Goal: Task Accomplishment & Management: Use online tool/utility

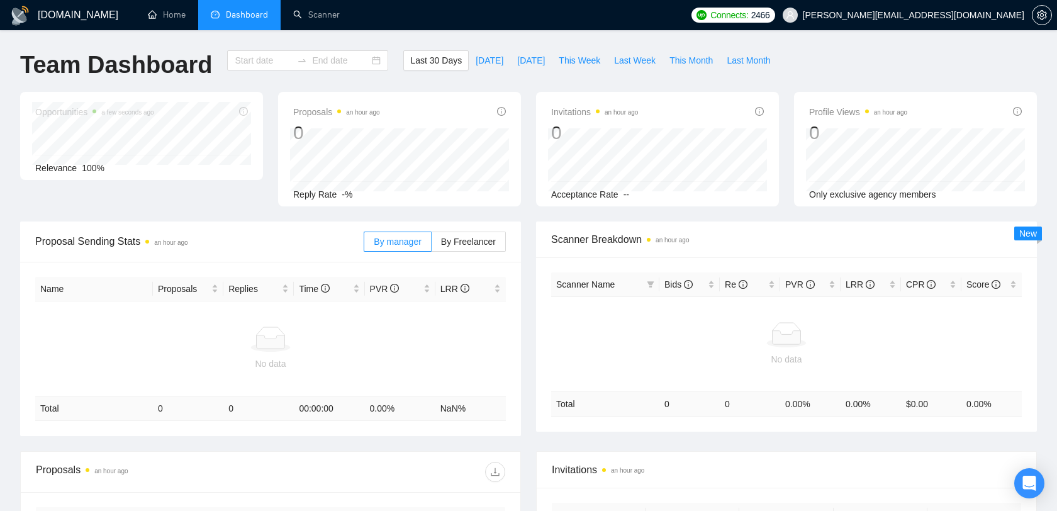
type input "[DATE]"
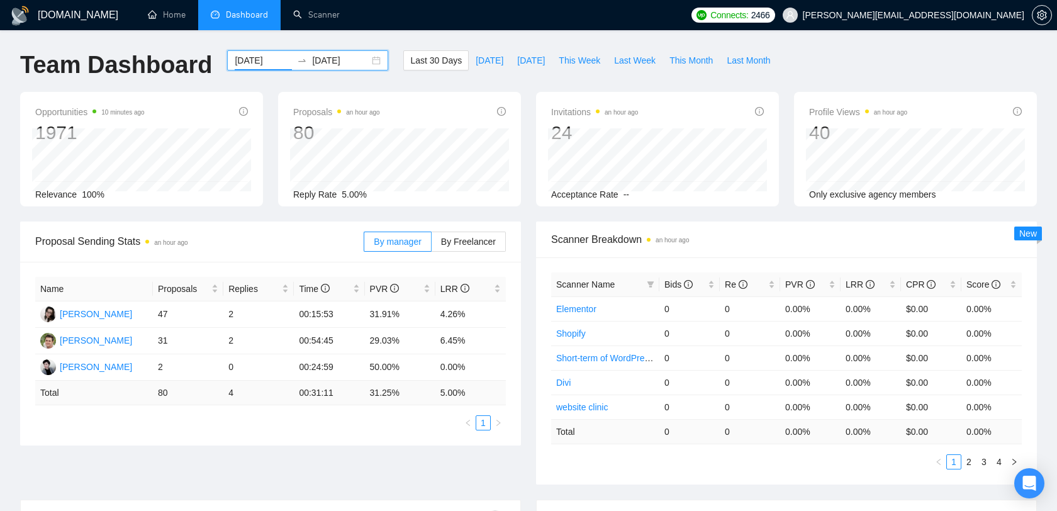
click at [253, 65] on input "[DATE]" at bounding box center [263, 61] width 57 height 14
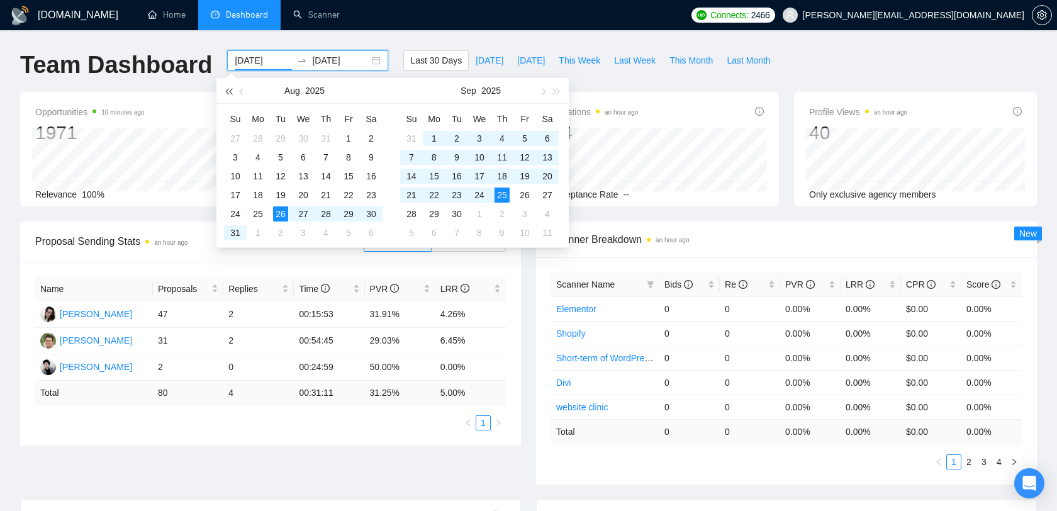
click at [230, 90] on span "button" at bounding box center [228, 91] width 6 height 6
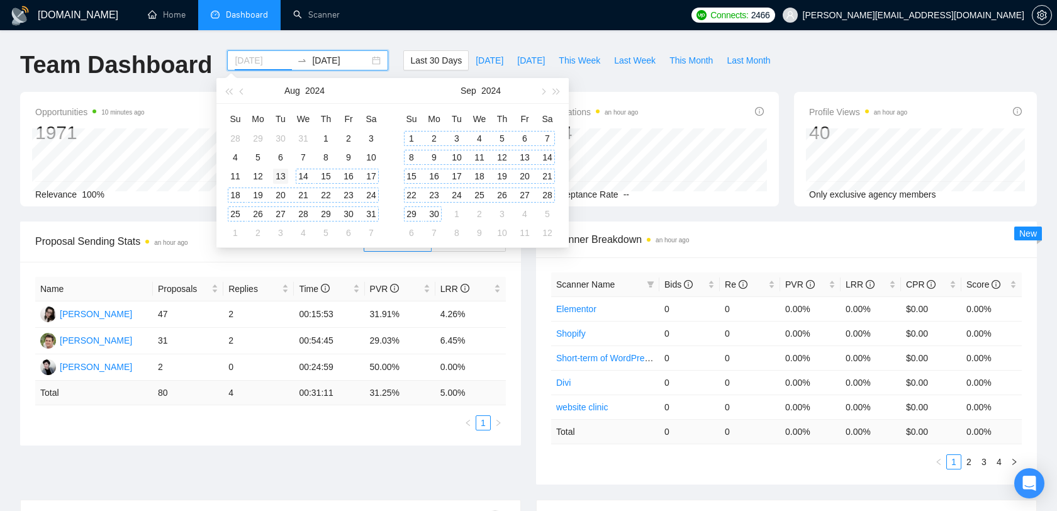
type input "2024-08-13"
click at [282, 176] on div "13" at bounding box center [280, 176] width 15 height 15
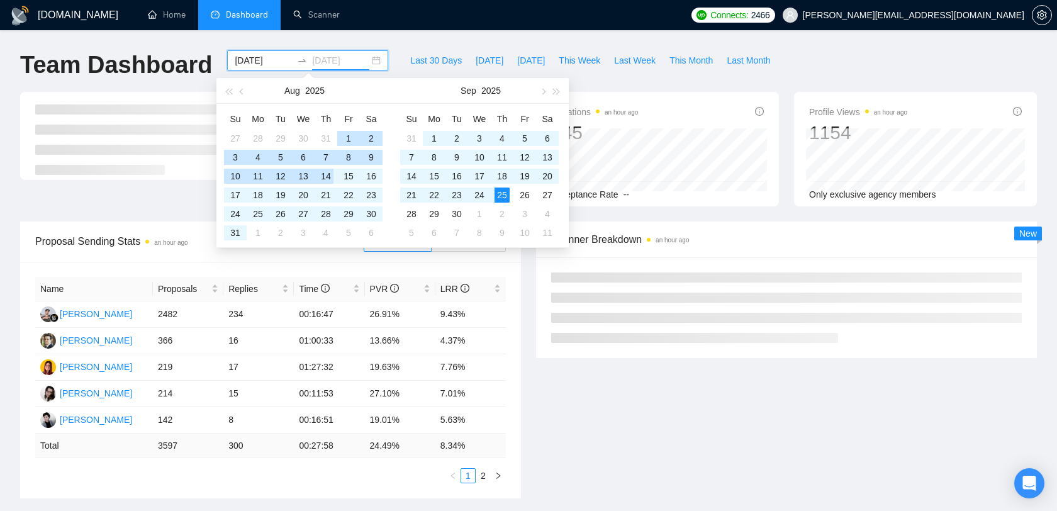
type input "[DATE]"
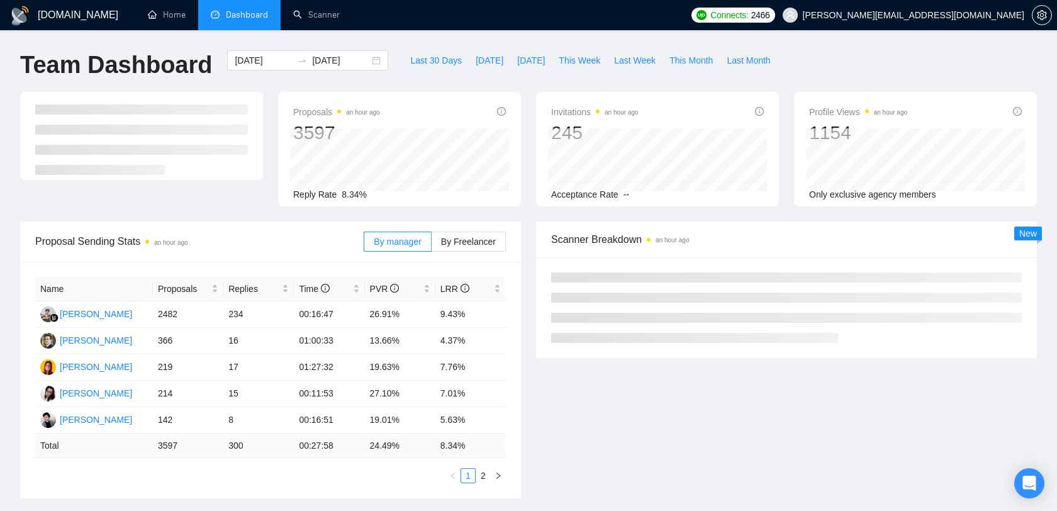
click at [604, 40] on div "GigRadar.io Home Dashboard Scanner Connects: 2466 oleksandr@webhelpagency.com T…" at bounding box center [528, 506] width 1057 height 1012
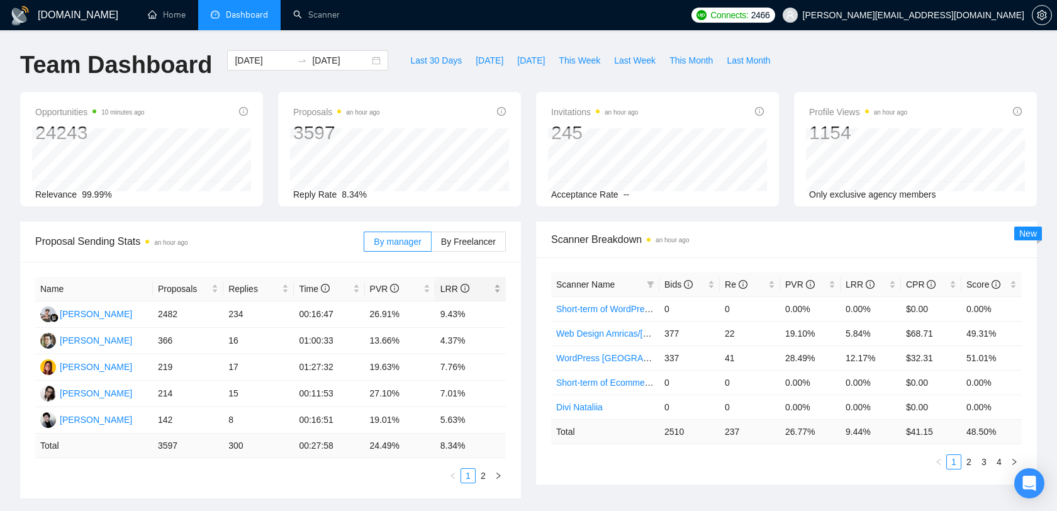
click at [496, 282] on div "LRR" at bounding box center [471, 289] width 60 height 14
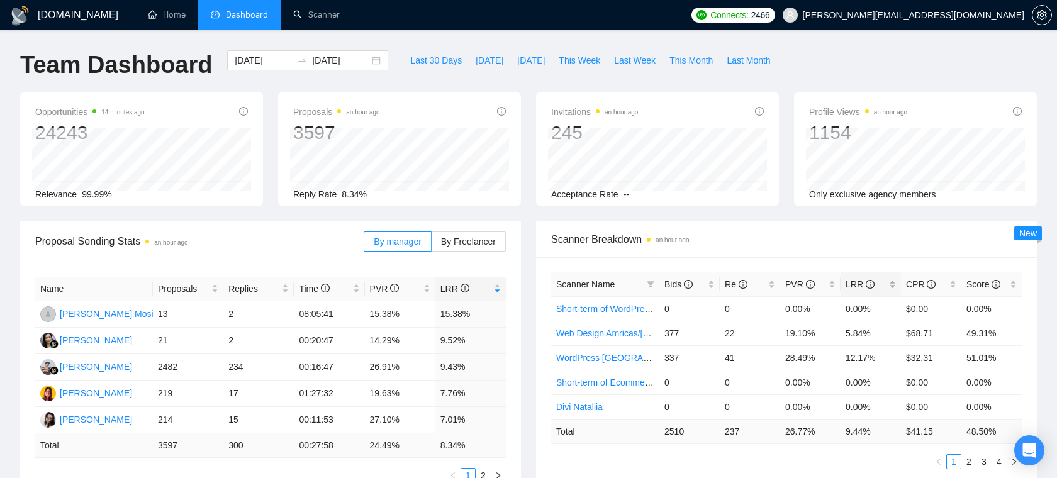
click at [891, 282] on div "LRR" at bounding box center [871, 285] width 50 height 14
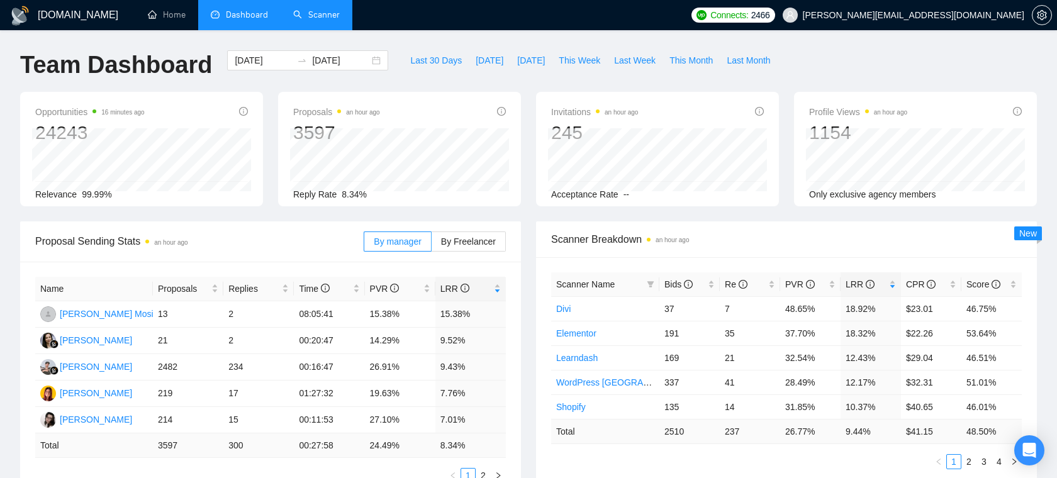
click at [329, 17] on link "Scanner" at bounding box center [316, 14] width 47 height 11
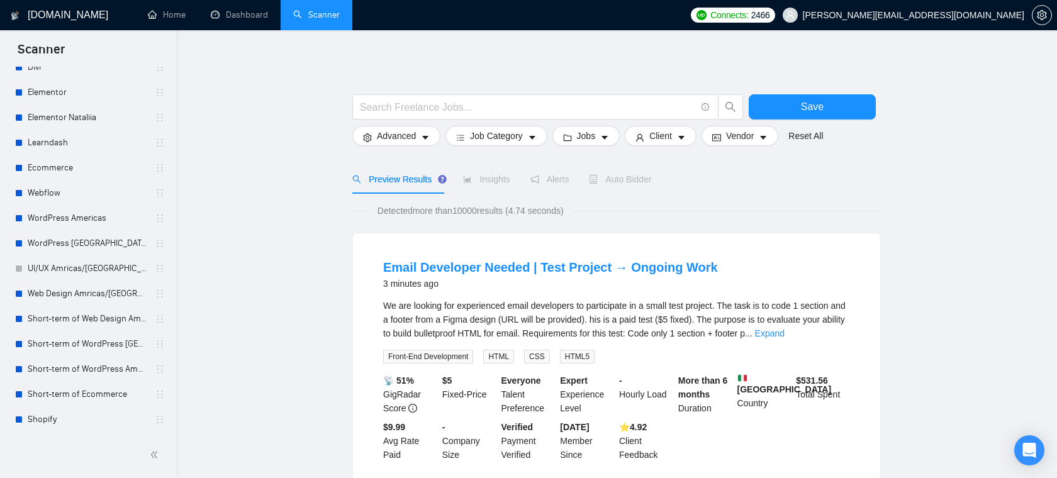
scroll to position [150, 0]
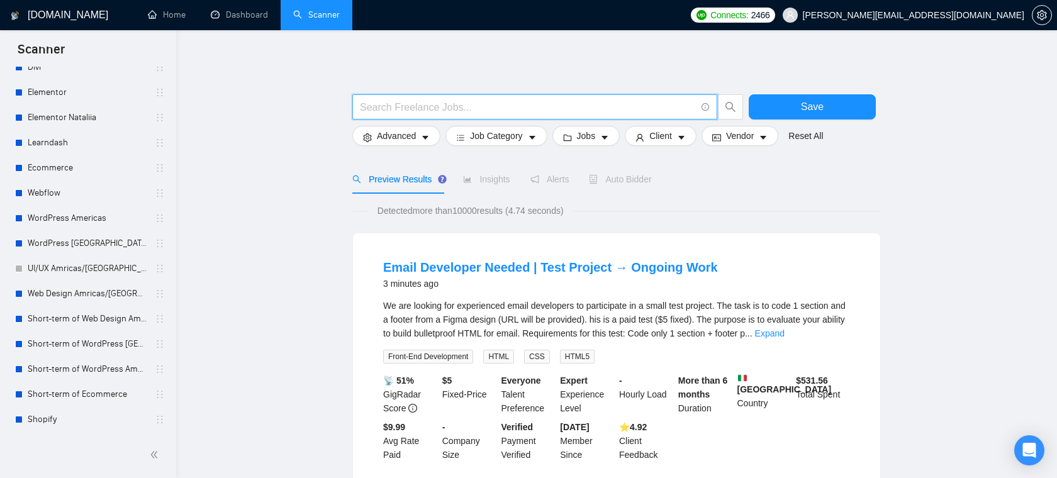
click at [405, 111] on input "text" at bounding box center [528, 107] width 336 height 16
click at [405, 98] on span at bounding box center [534, 106] width 365 height 25
click at [604, 132] on button "Jobs" at bounding box center [587, 136] width 68 height 20
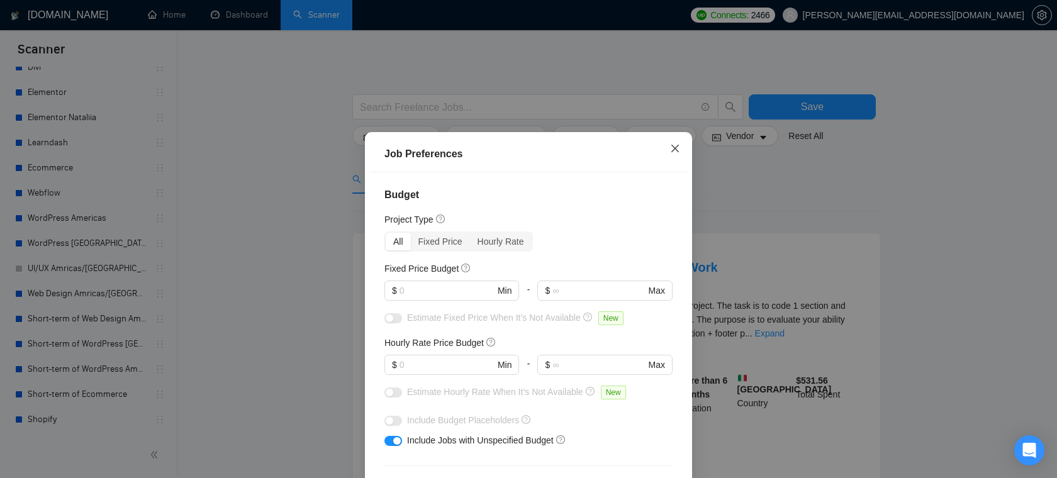
click at [673, 147] on icon "close" at bounding box center [676, 148] width 8 height 8
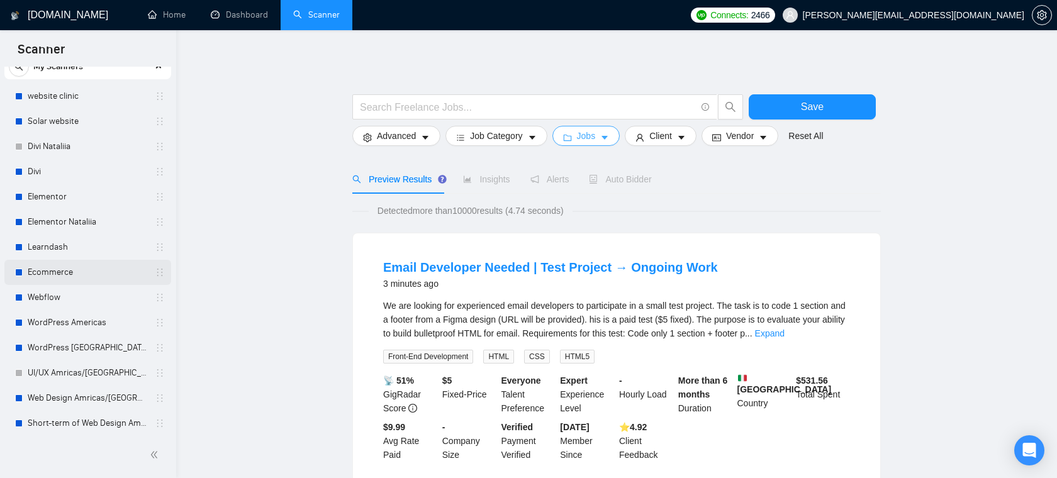
scroll to position [48, 0]
click at [98, 322] on link "WordPress Americas" at bounding box center [88, 320] width 120 height 25
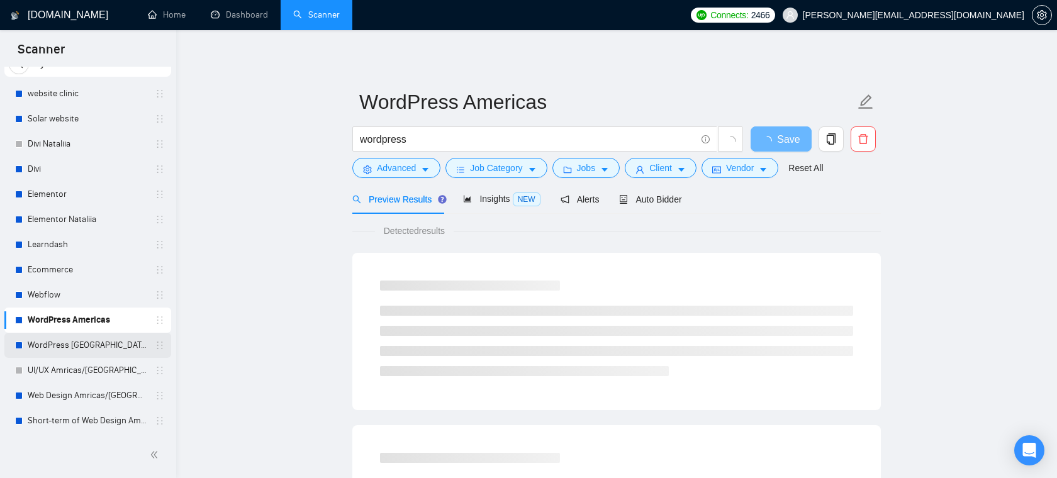
click at [91, 339] on link "WordPress Europe" at bounding box center [88, 345] width 120 height 25
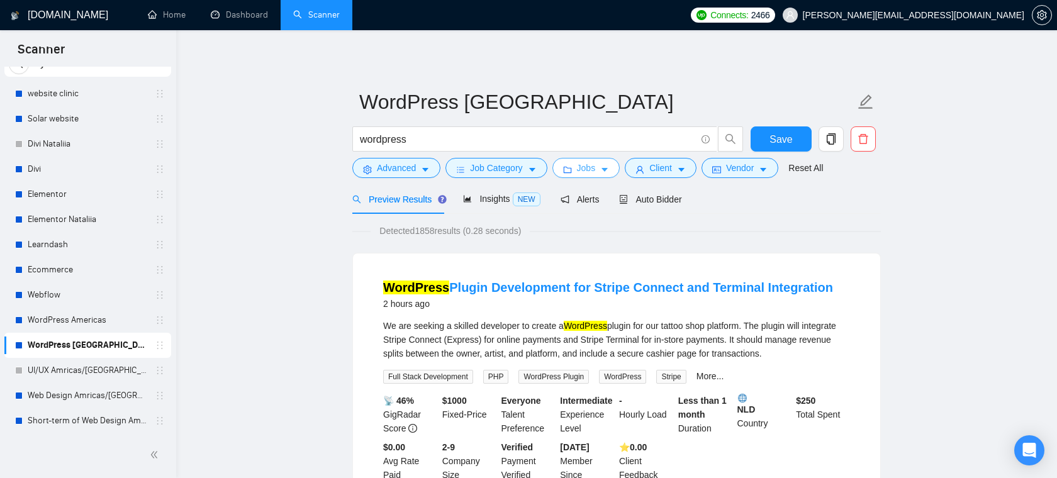
click at [592, 170] on span "Jobs" at bounding box center [586, 168] width 19 height 14
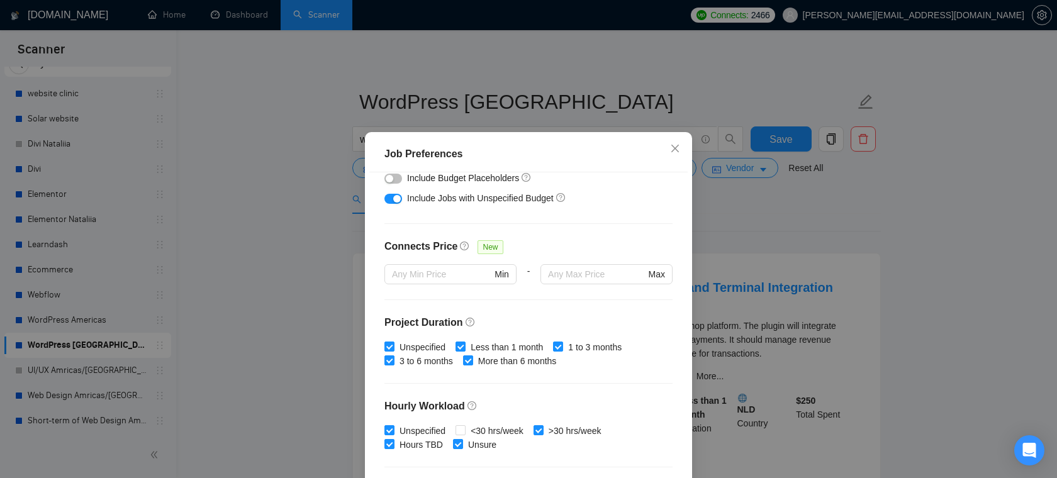
scroll to position [332, 0]
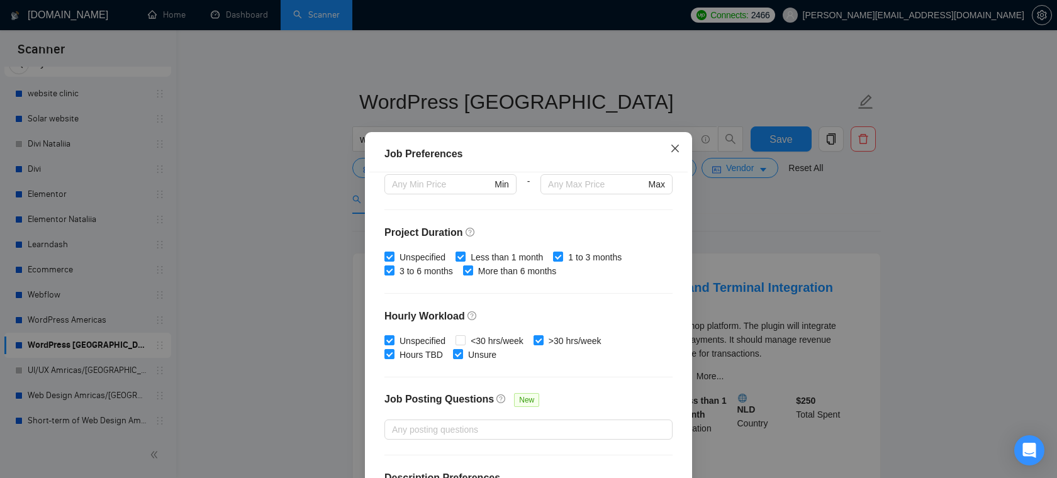
click at [674, 147] on icon "close" at bounding box center [676, 148] width 8 height 8
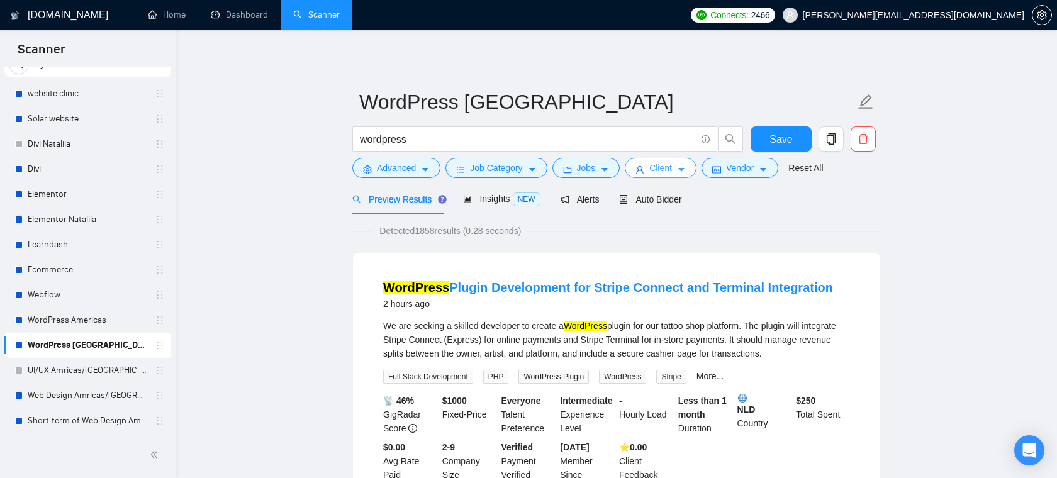
click at [672, 167] on span "Client" at bounding box center [661, 168] width 23 height 14
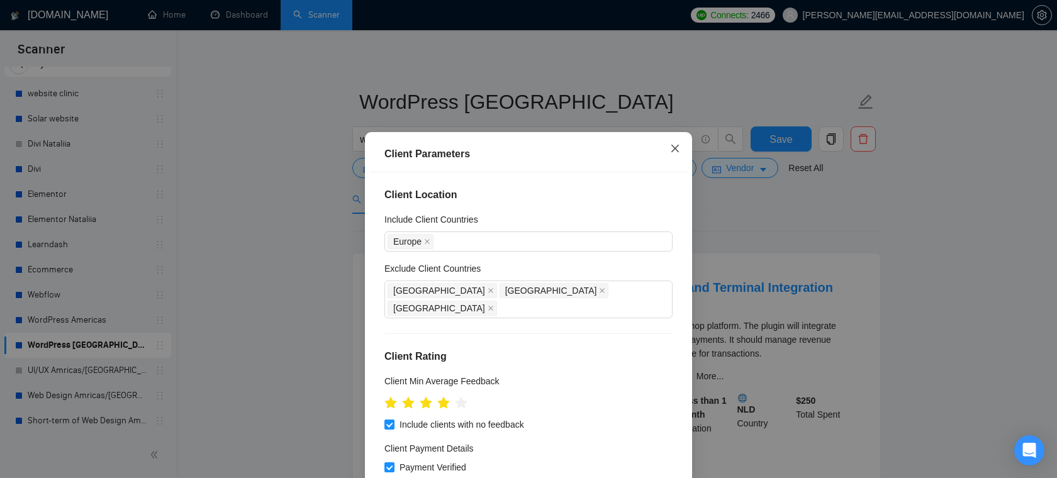
click at [679, 151] on icon "close" at bounding box center [675, 149] width 10 height 10
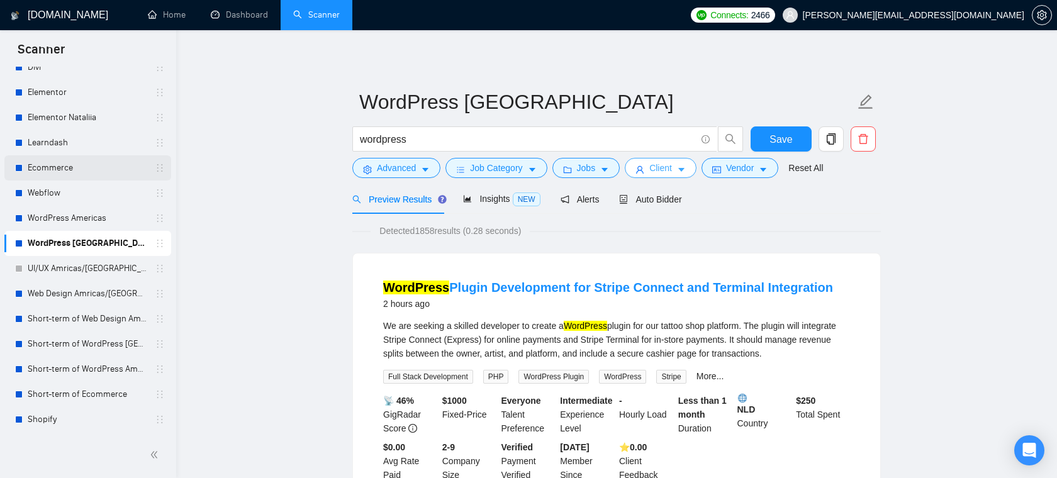
scroll to position [0, 0]
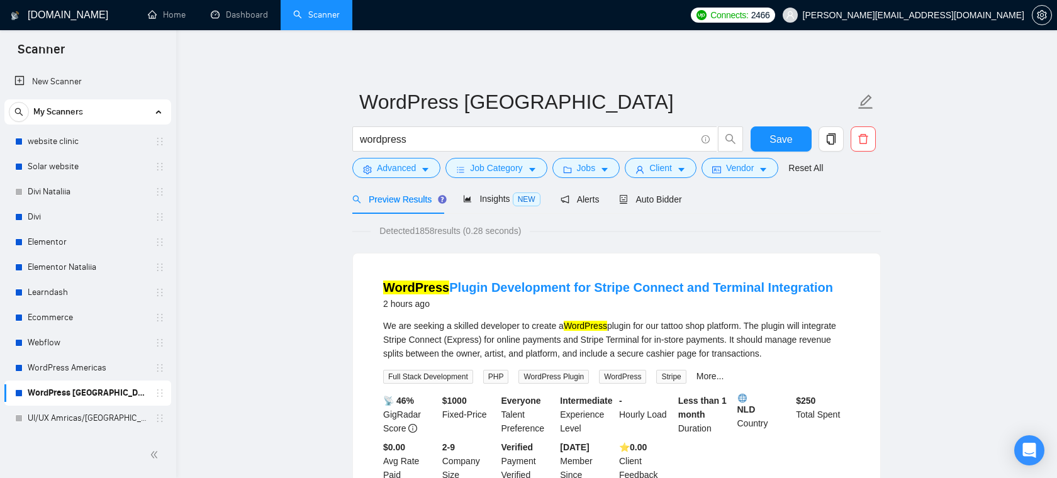
click at [112, 87] on link "New Scanner" at bounding box center [87, 81] width 147 height 25
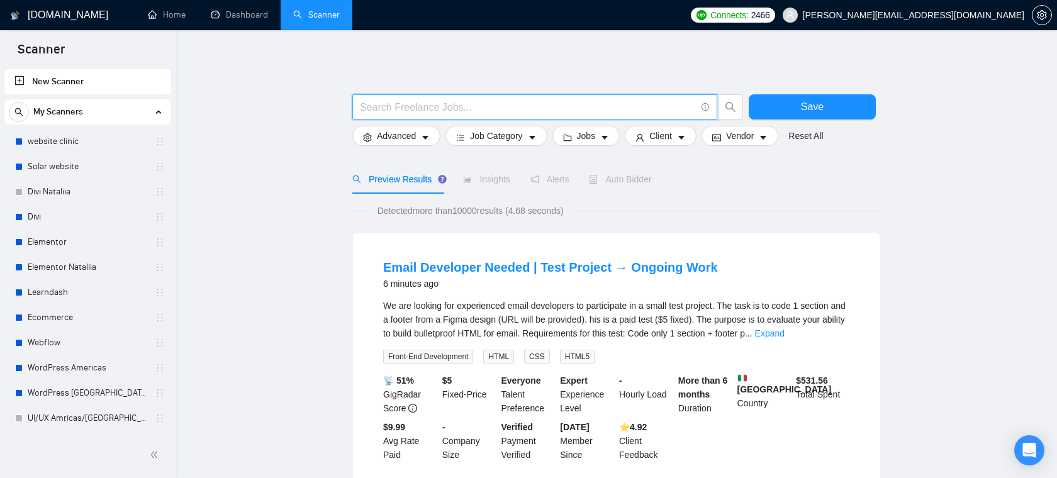
click at [422, 108] on input "text" at bounding box center [528, 107] width 336 height 16
type input "fullstack | "/fullstack" | "full-stack" | "full - stack" | "full stack""
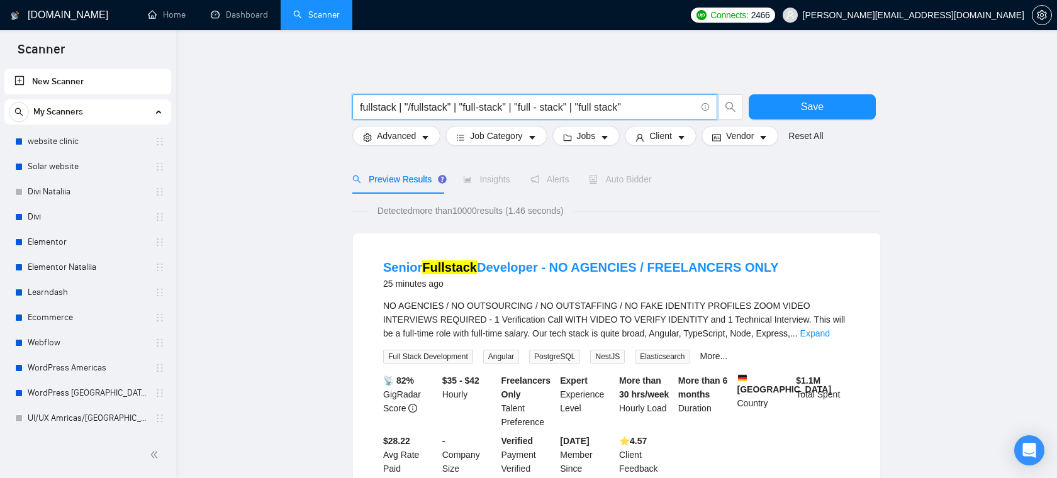
click at [648, 106] on input "fullstack | "/fullstack" | "full-stack" | "full - stack" | "full stack"" at bounding box center [528, 107] width 336 height 16
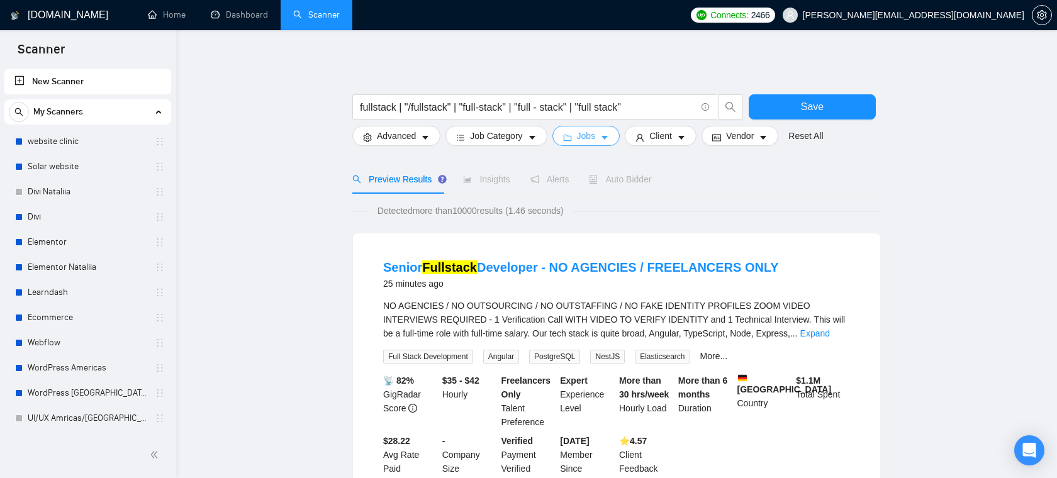
click at [594, 144] on button "Jobs" at bounding box center [587, 136] width 68 height 20
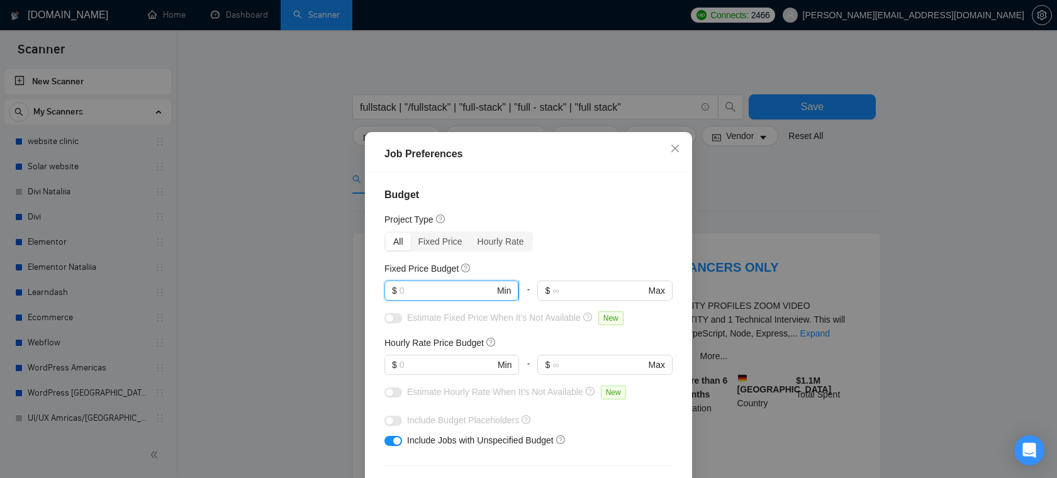
click at [450, 293] on input "text" at bounding box center [447, 291] width 95 height 14
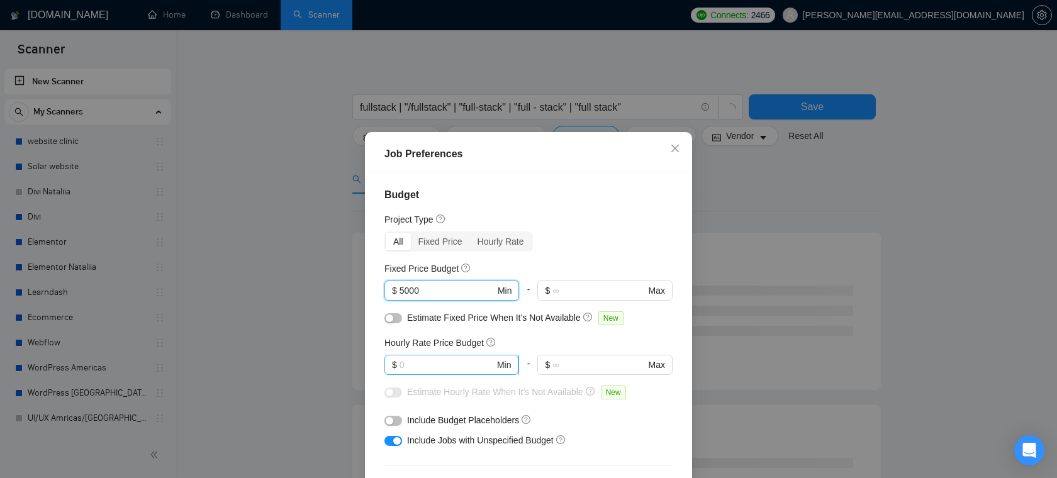
type input "5000"
click at [415, 365] on input "text" at bounding box center [447, 365] width 95 height 14
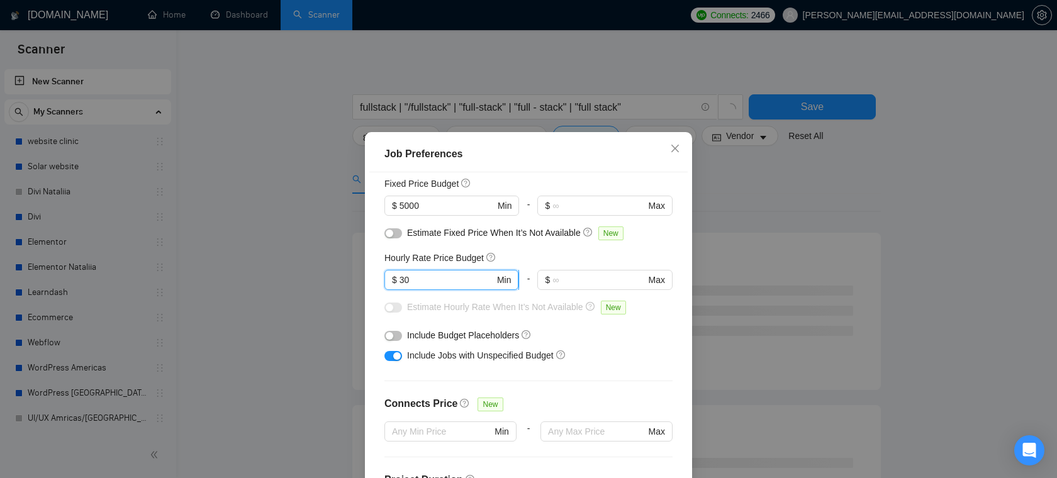
scroll to position [130, 0]
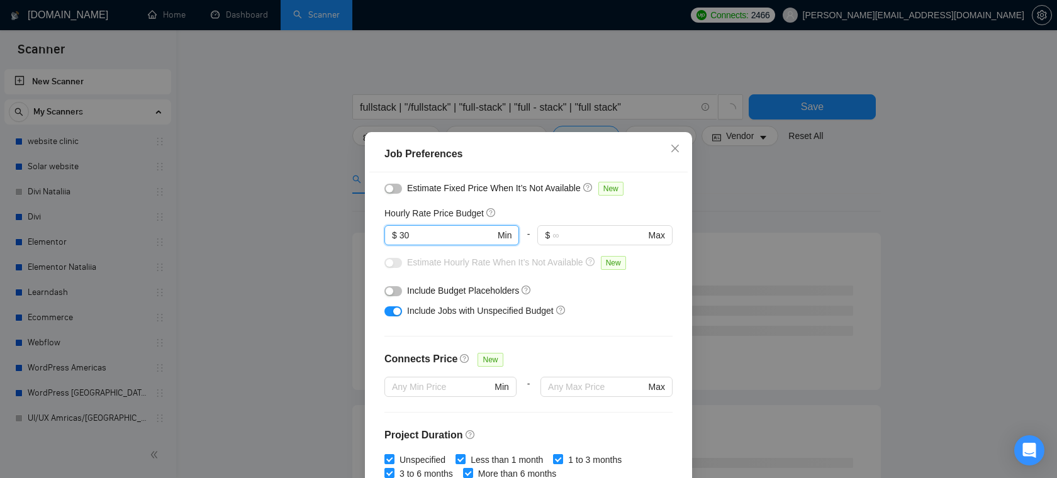
type input "30"
click at [385, 308] on button "button" at bounding box center [394, 312] width 18 height 10
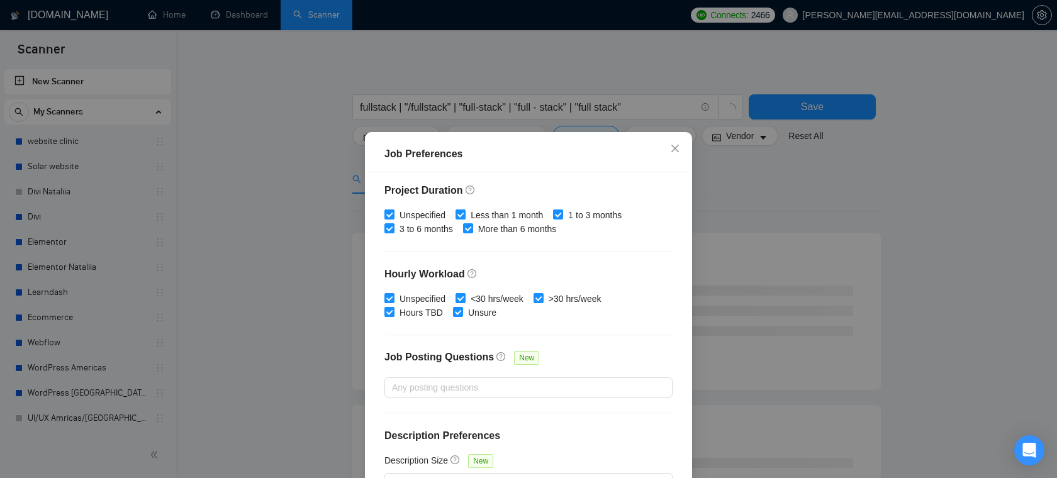
scroll to position [84, 0]
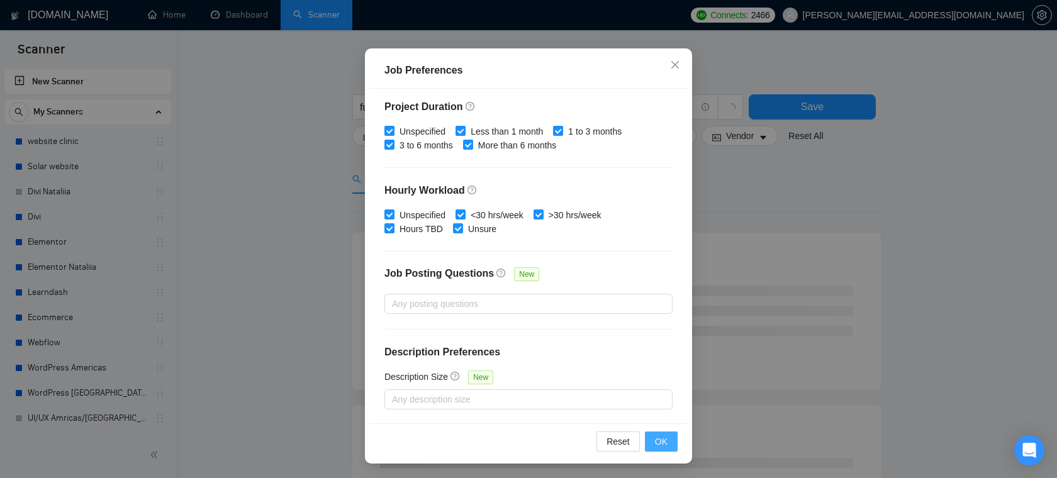
click at [672, 446] on button "OK" at bounding box center [661, 442] width 33 height 20
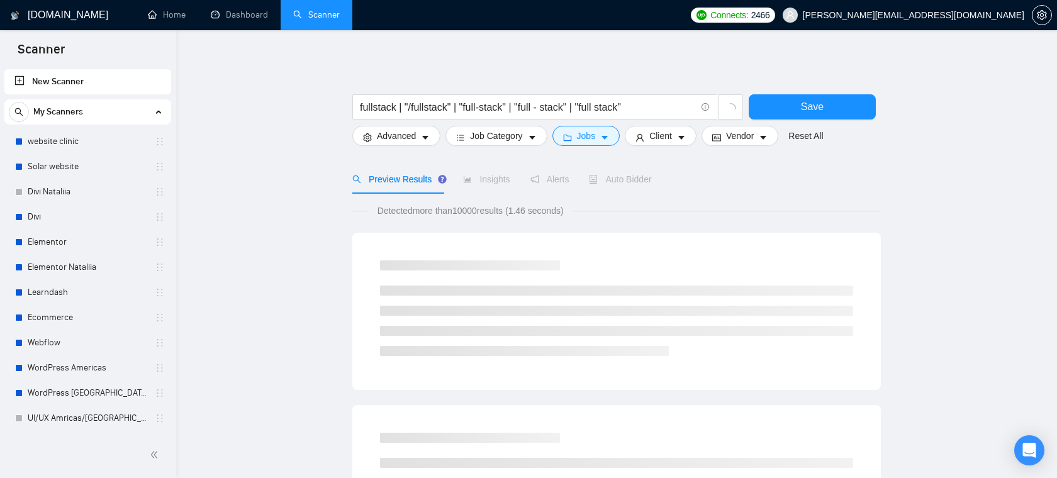
scroll to position [28, 0]
click at [659, 104] on input "fullstack | "/fullstack" | "full-stack" | "full - stack" | "full stack"" at bounding box center [528, 107] width 336 height 16
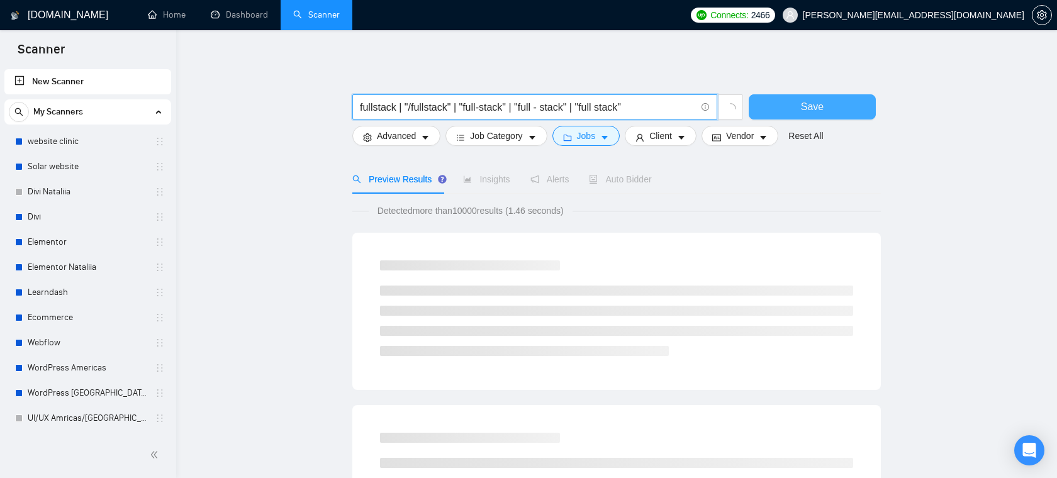
click at [770, 117] on button "Save" at bounding box center [812, 106] width 127 height 25
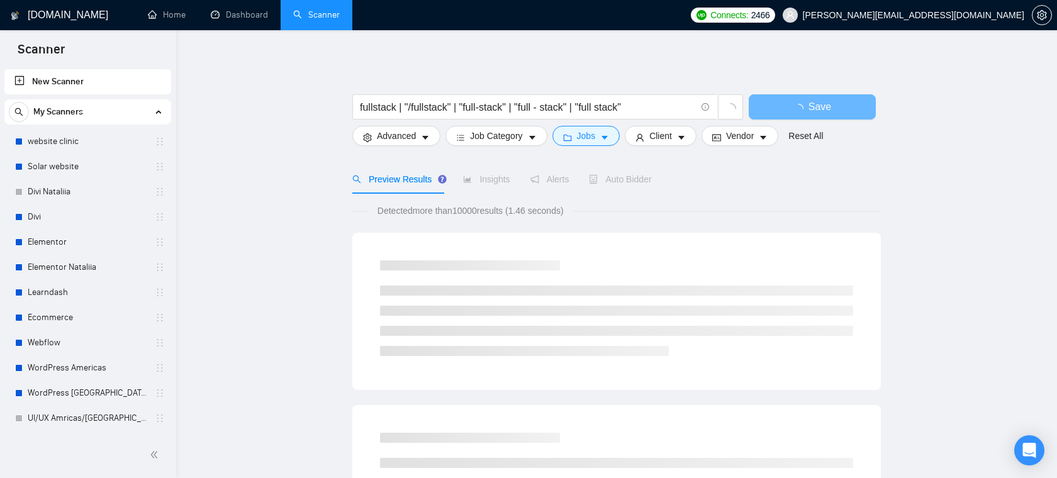
click at [647, 102] on input "fullstack | "/fullstack" | "full-stack" | "full - stack" | "full stack"" at bounding box center [528, 107] width 336 height 16
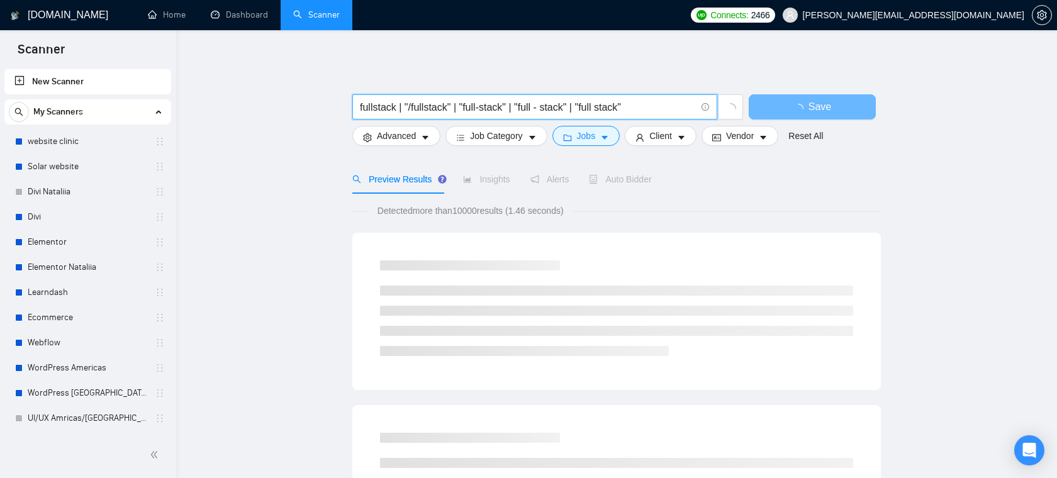
click at [657, 111] on input "fullstack | "/fullstack" | "full-stack" | "full - stack" | "full stack"" at bounding box center [528, 107] width 336 height 16
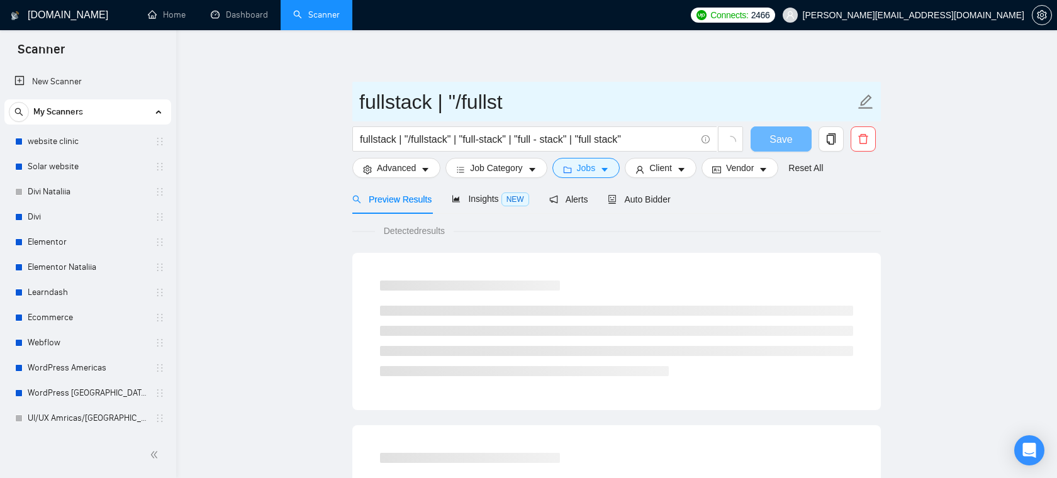
click at [759, 111] on input "fullstack | "/fullst" at bounding box center [607, 101] width 496 height 31
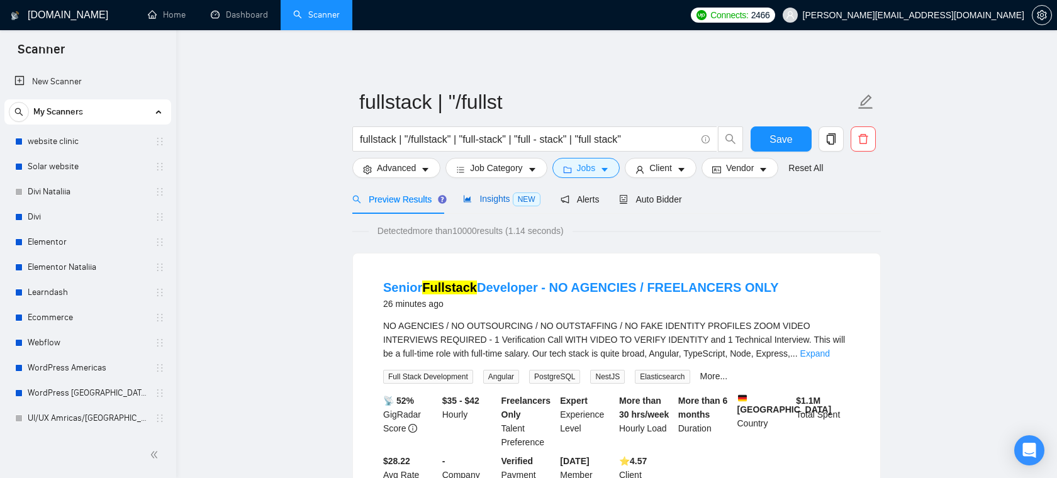
click at [492, 203] on span "Insights NEW" at bounding box center [501, 199] width 77 height 10
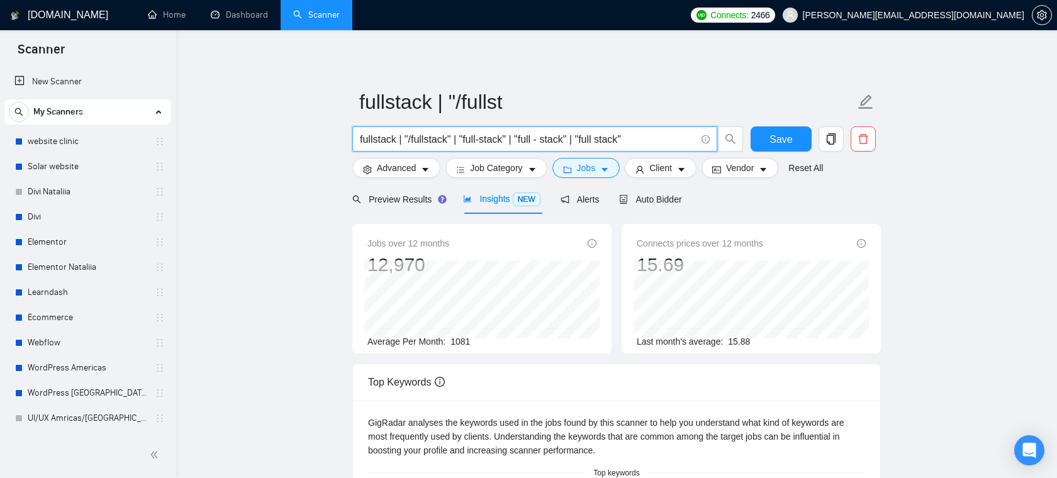
click at [563, 141] on input "fullstack | "/fullstack" | "full-stack" | "full - stack" | "full stack"" at bounding box center [528, 140] width 336 height 16
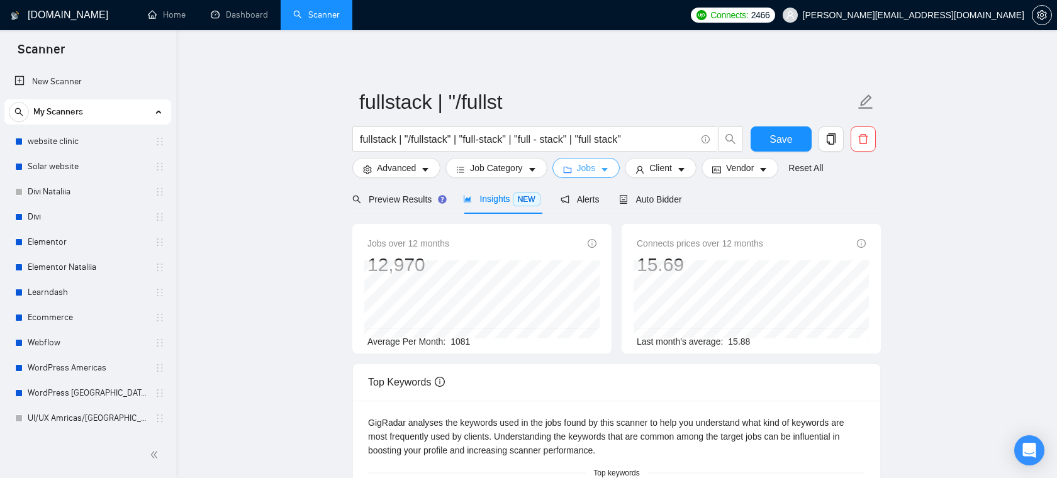
click at [583, 177] on button "Jobs" at bounding box center [587, 168] width 68 height 20
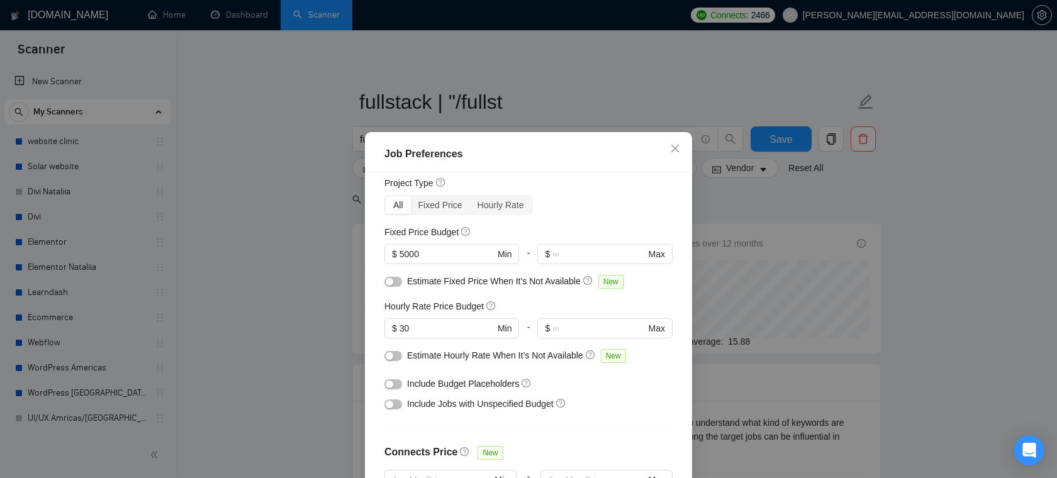
scroll to position [42, 0]
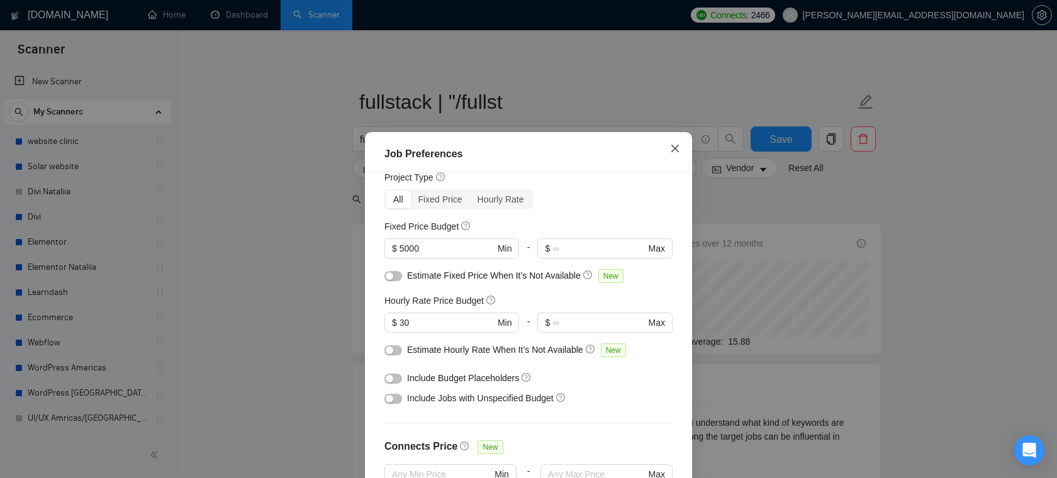
click at [679, 145] on icon "close" at bounding box center [676, 148] width 8 height 8
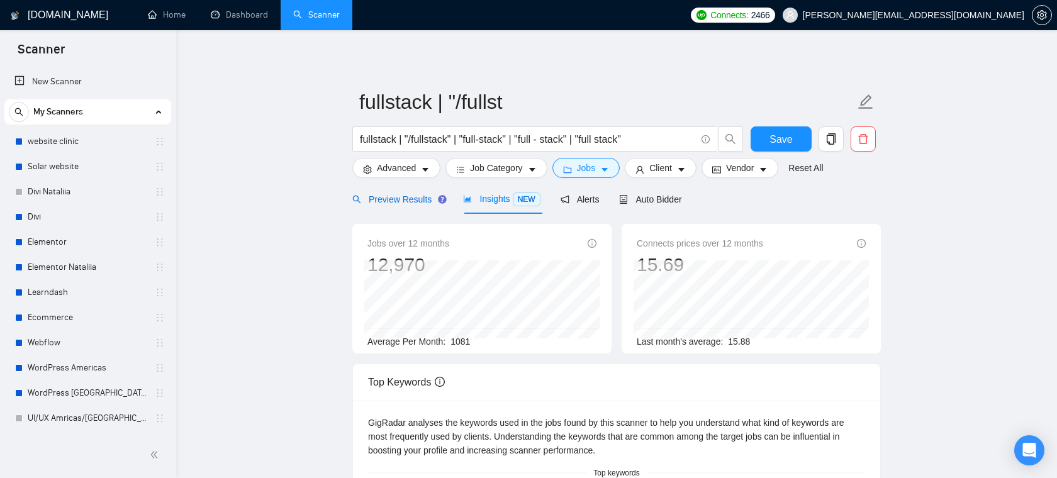
click at [419, 198] on span "Preview Results" at bounding box center [397, 199] width 91 height 10
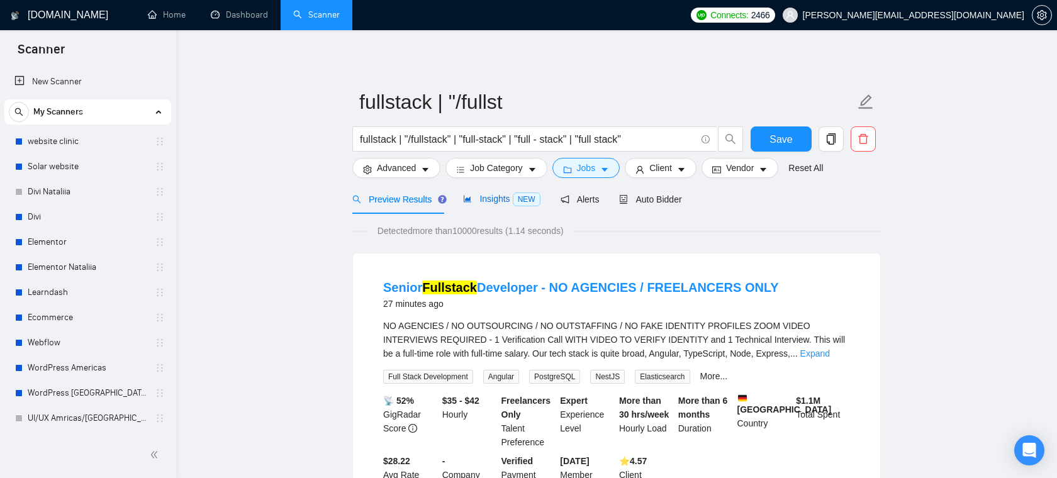
click at [504, 204] on span "Insights NEW" at bounding box center [501, 199] width 77 height 10
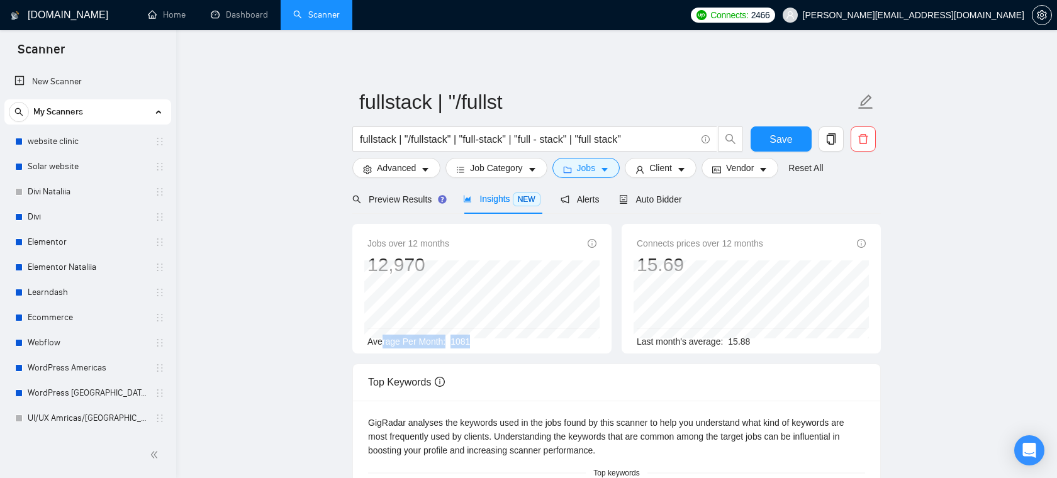
drag, startPoint x: 483, startPoint y: 344, endPoint x: 380, endPoint y: 341, distance: 102.6
click at [380, 341] on div "Average Per Month: 1081" at bounding box center [482, 342] width 229 height 14
click at [484, 342] on div "Average Per Month: 1081" at bounding box center [482, 342] width 229 height 14
click at [400, 190] on div "Preview Results" at bounding box center [397, 199] width 91 height 30
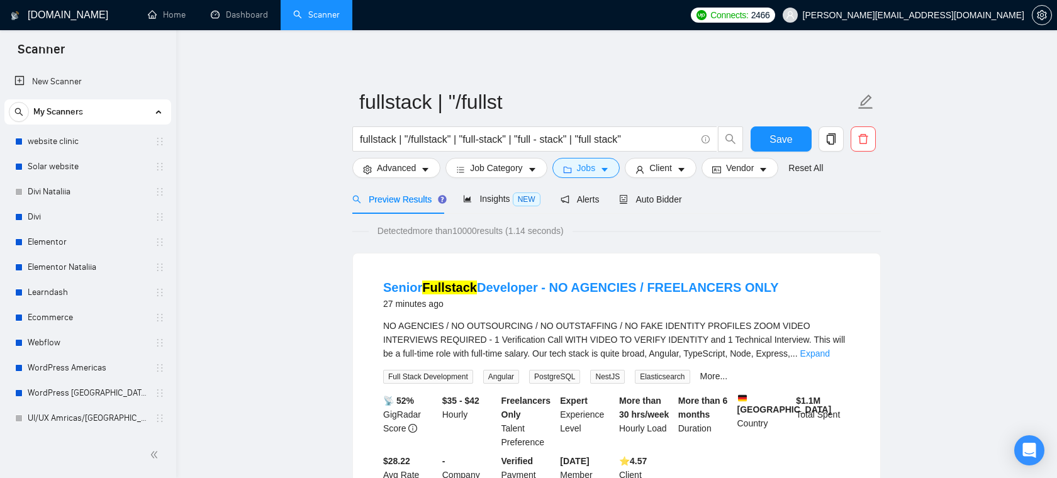
click at [583, 178] on form "fullstack | "/fullst fullstack | "/fullstack" | "full-stack" | "full - stack" |…" at bounding box center [616, 133] width 529 height 103
click at [589, 171] on span "Jobs" at bounding box center [586, 168] width 19 height 14
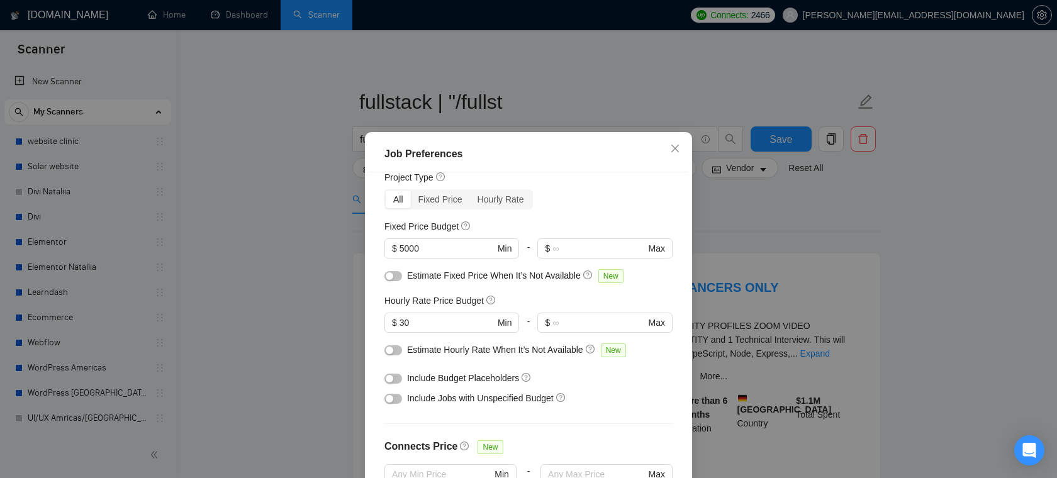
scroll to position [26, 0]
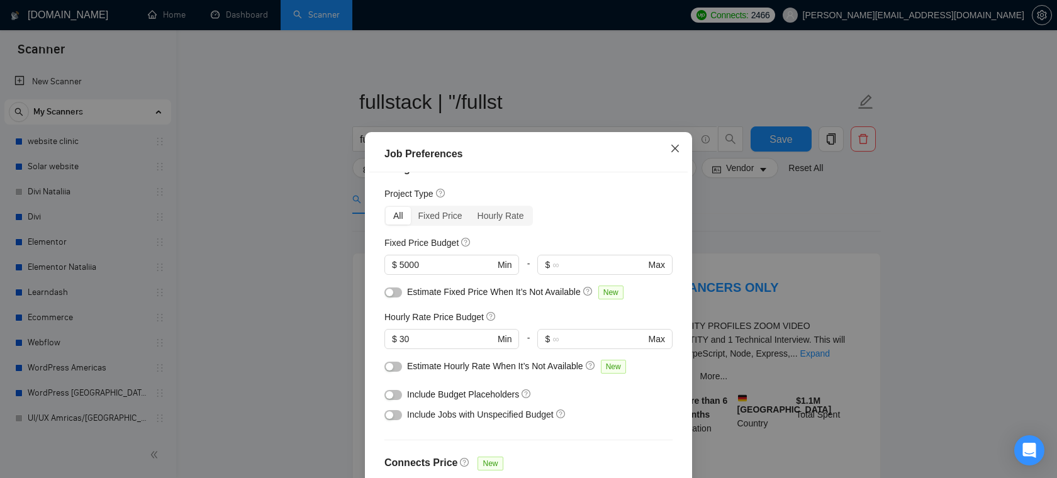
click at [680, 145] on icon "close" at bounding box center [675, 149] width 10 height 10
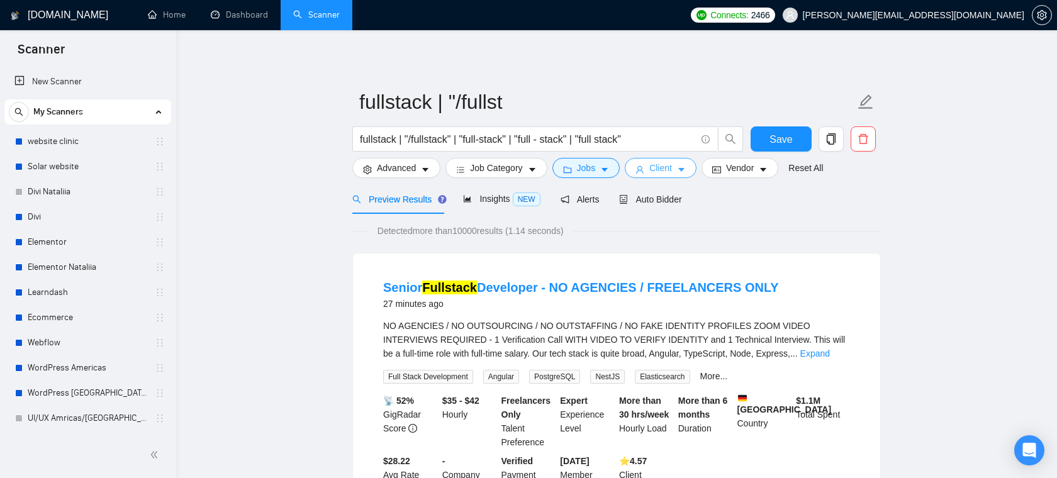
click at [649, 172] on button "Client" at bounding box center [661, 168] width 72 height 20
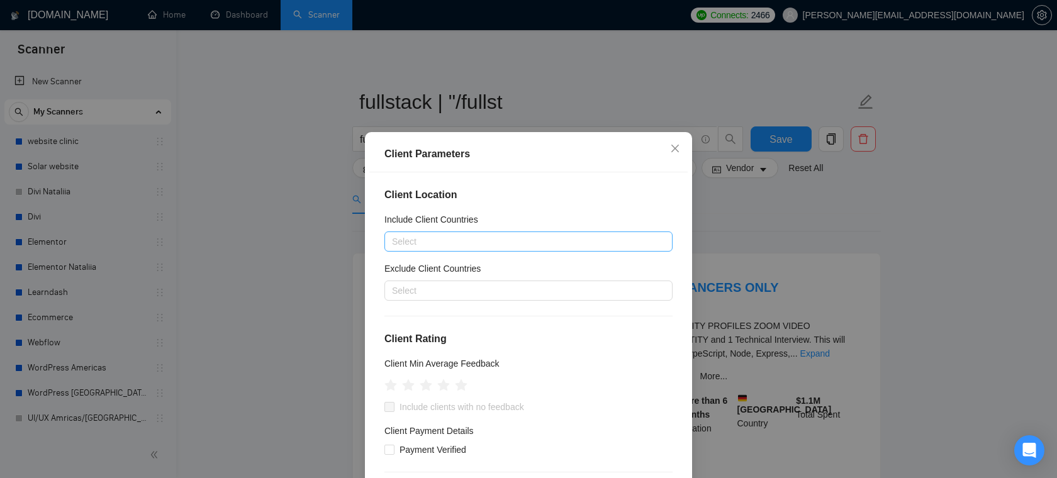
click at [532, 237] on div at bounding box center [522, 241] width 269 height 15
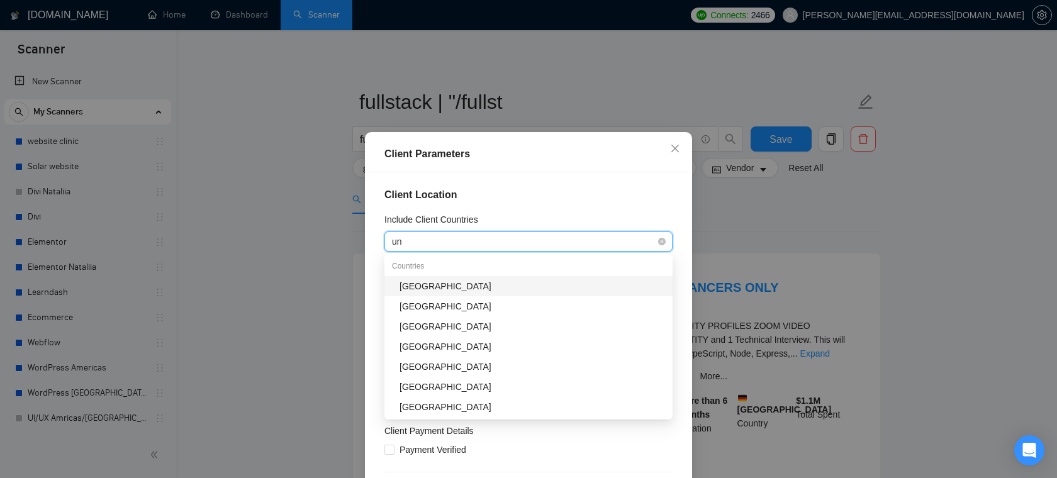
type input "uni"
click at [427, 280] on div "United States" at bounding box center [533, 286] width 266 height 14
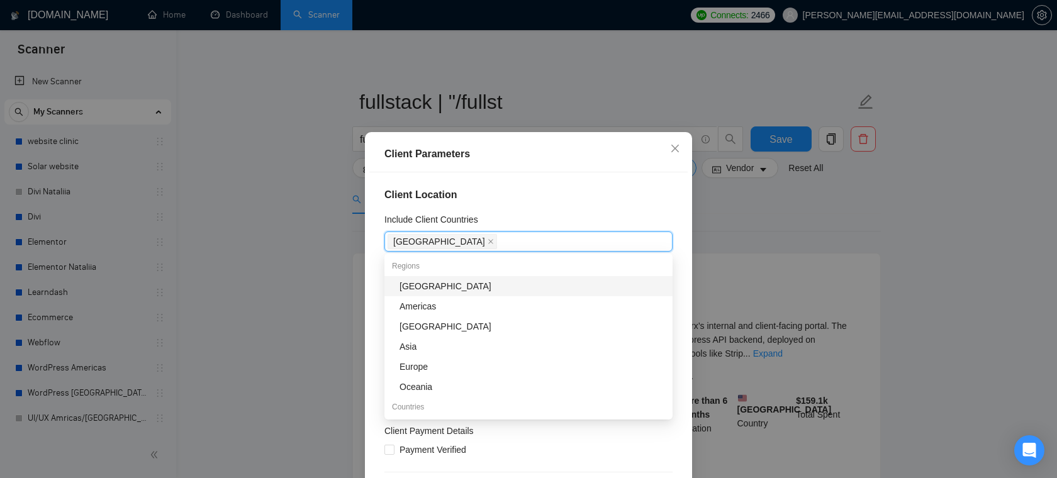
click at [509, 202] on div "Client Location Include Client Countries United States Exclude Client Countries…" at bounding box center [528, 339] width 318 height 335
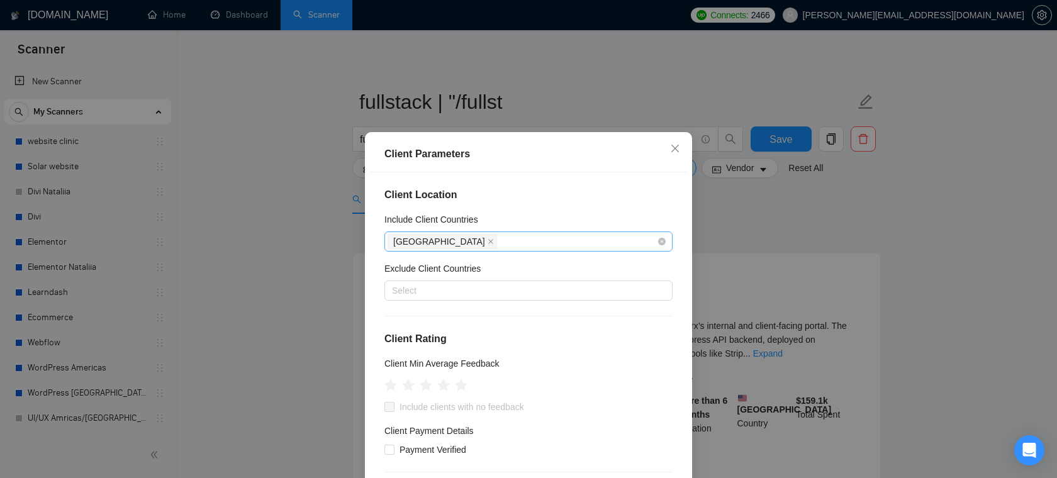
click at [482, 237] on div "United States" at bounding box center [522, 242] width 269 height 18
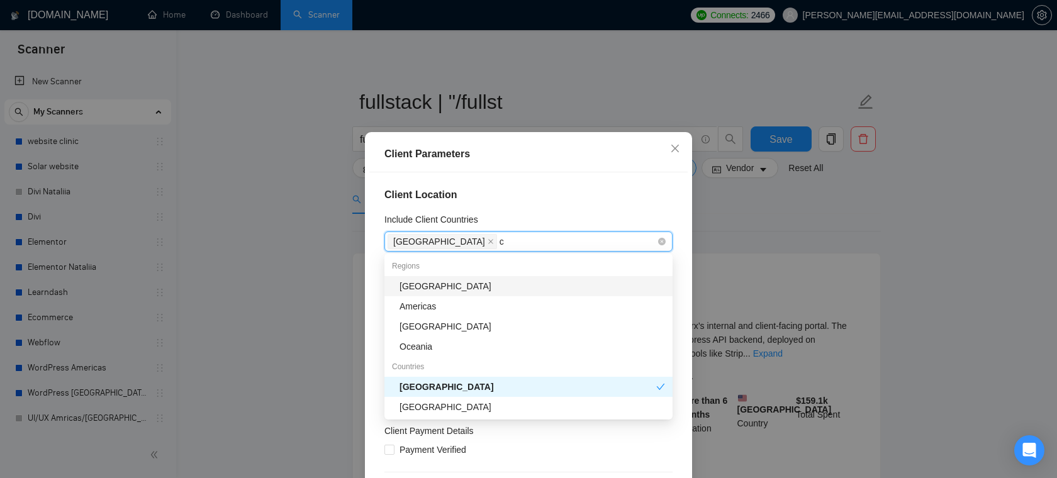
type input "ca"
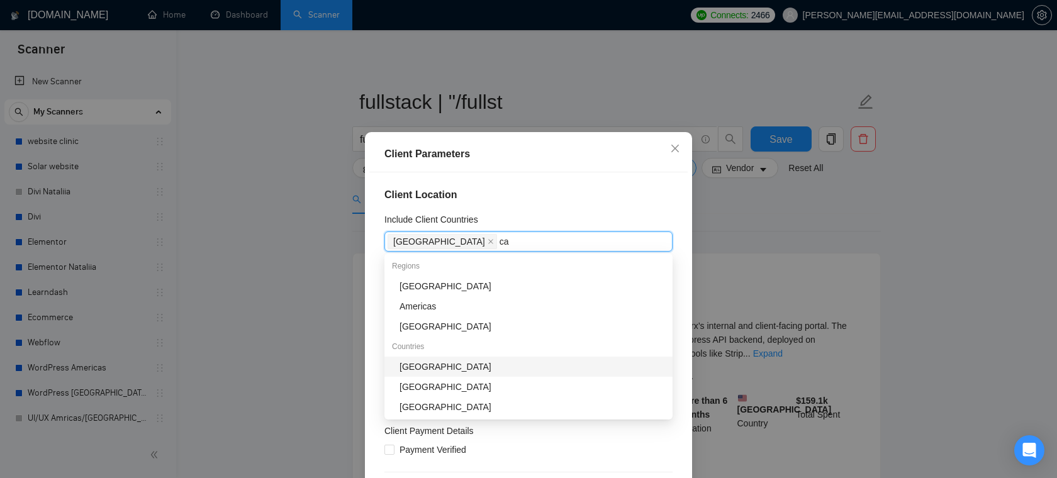
click at [421, 372] on div "Canada" at bounding box center [533, 367] width 266 height 14
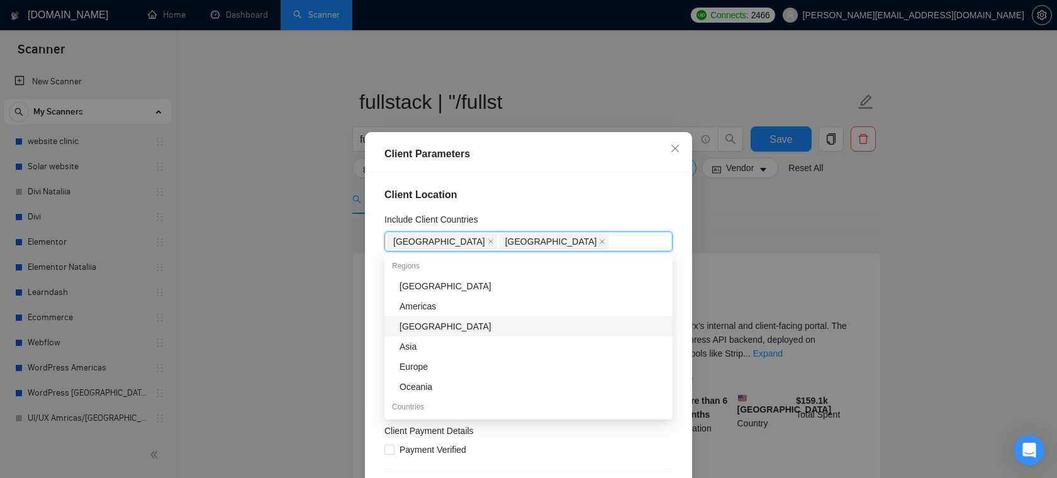
click at [549, 194] on h4 "Client Location" at bounding box center [529, 195] width 288 height 15
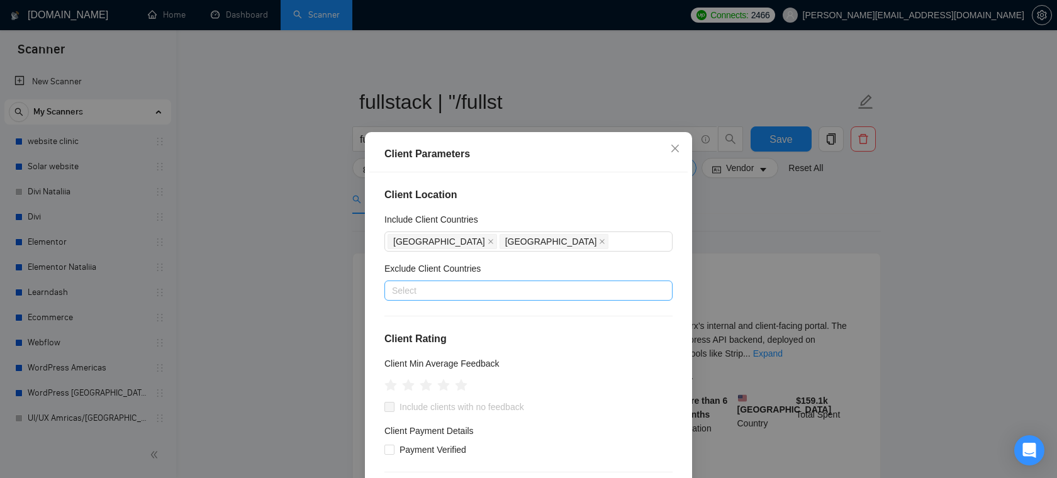
scroll to position [20, 0]
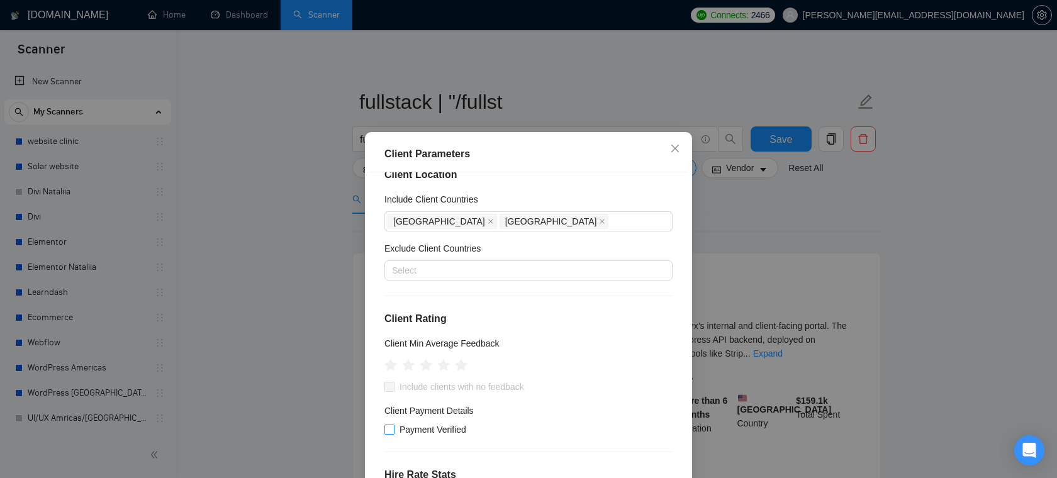
click at [403, 431] on span "Payment Verified" at bounding box center [433, 430] width 77 height 14
click at [393, 431] on input "Payment Verified" at bounding box center [389, 429] width 9 height 9
checkbox input "true"
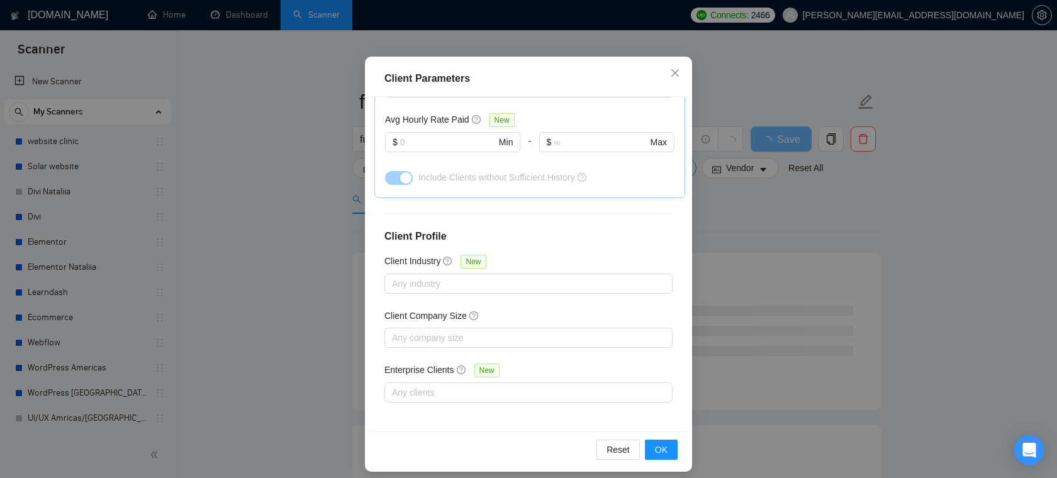
scroll to position [84, 0]
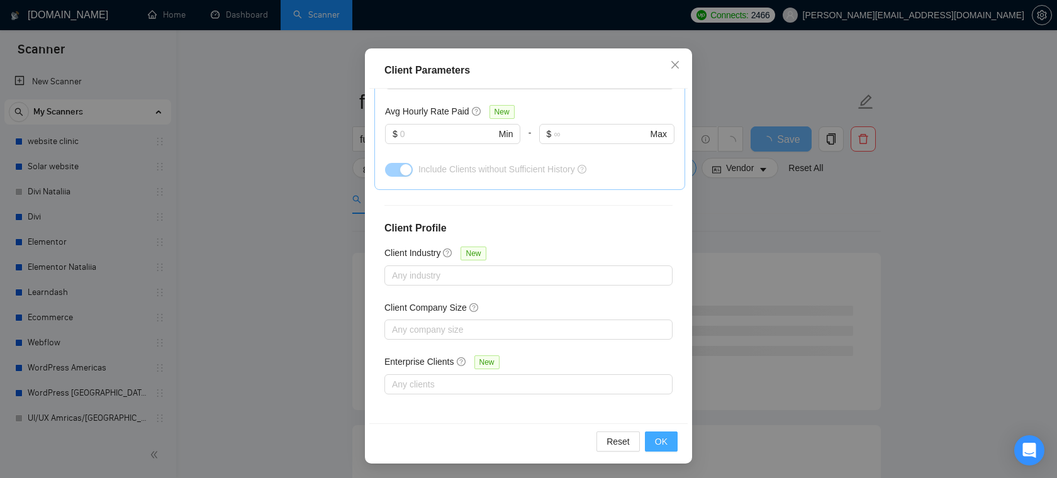
click at [663, 439] on span "OK" at bounding box center [661, 442] width 13 height 14
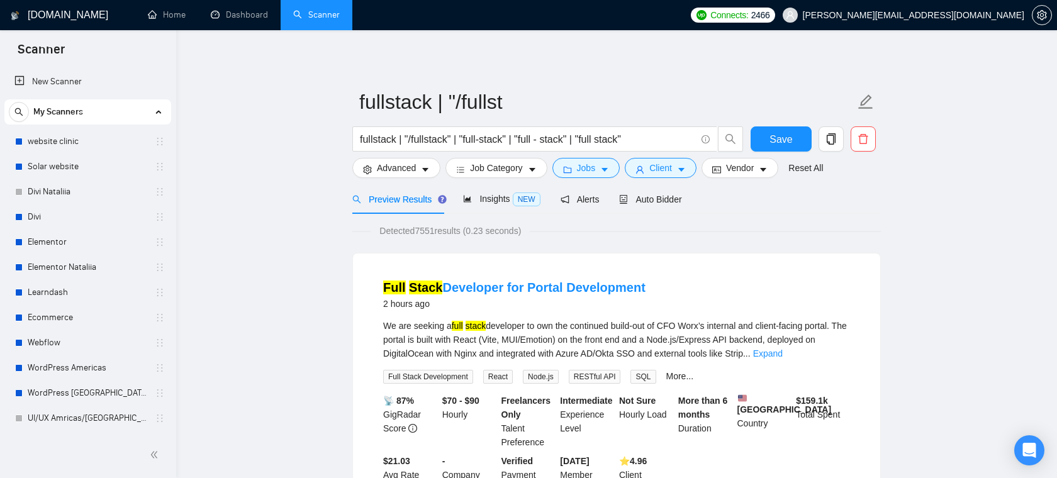
scroll to position [28, 0]
click at [502, 206] on div "Insights NEW" at bounding box center [501, 199] width 77 height 30
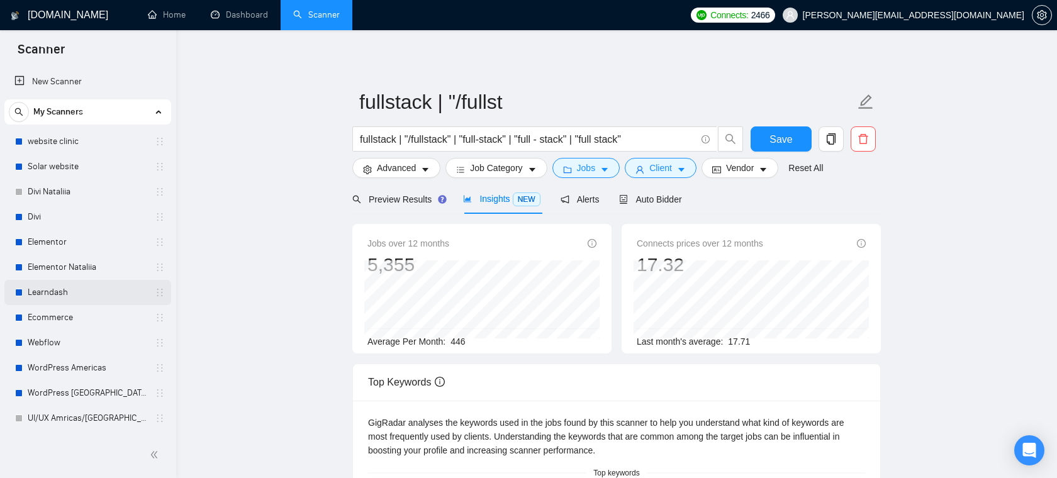
scroll to position [1, 0]
click at [682, 166] on icon "caret-down" at bounding box center [681, 170] width 9 height 9
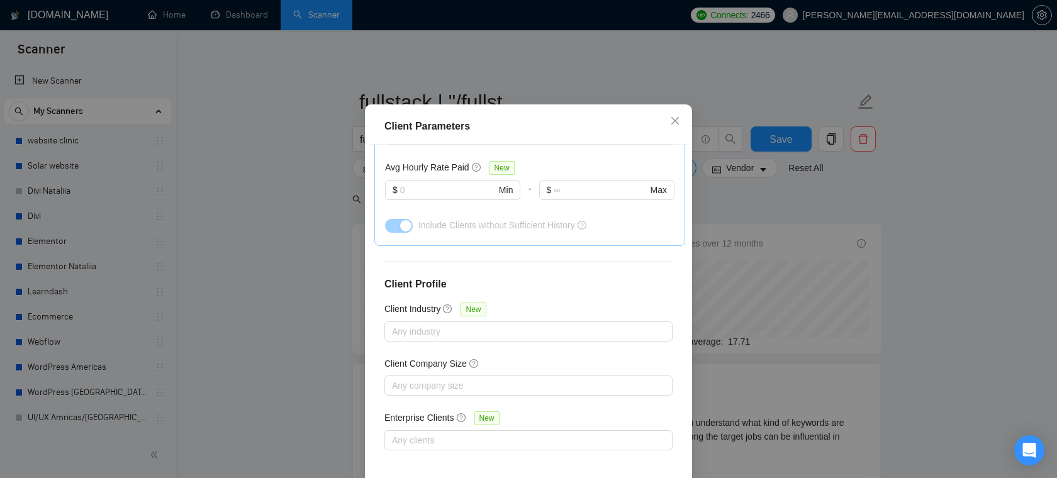
scroll to position [402, 0]
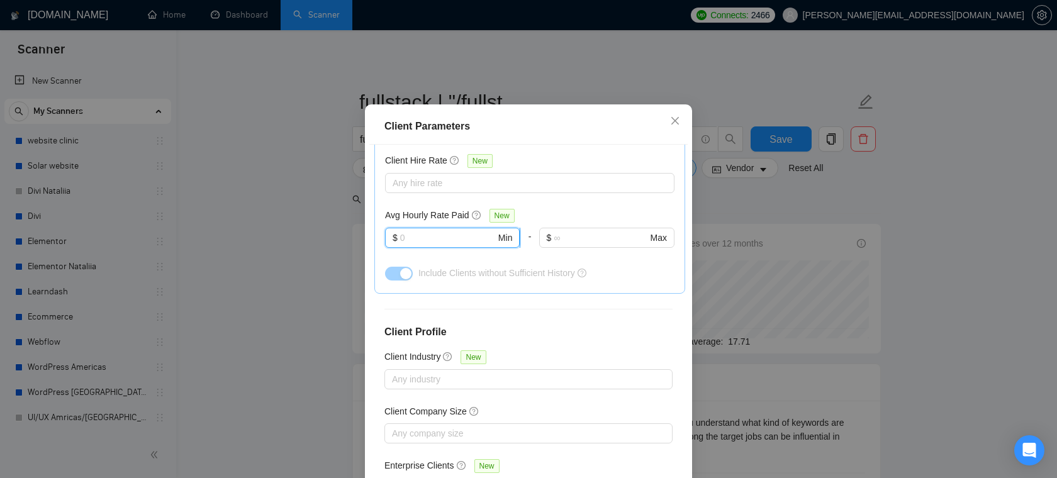
click at [451, 245] on input "text" at bounding box center [448, 238] width 96 height 14
type input "3"
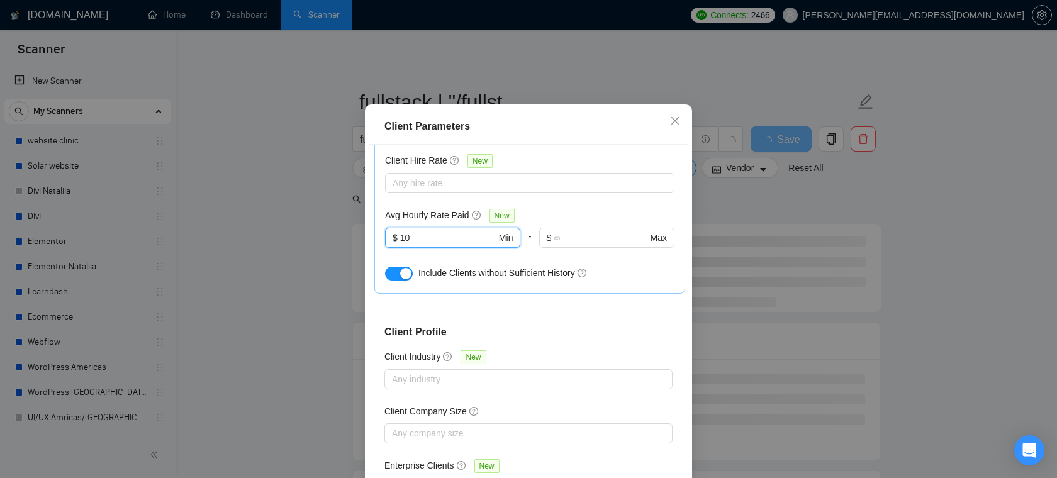
type input "1"
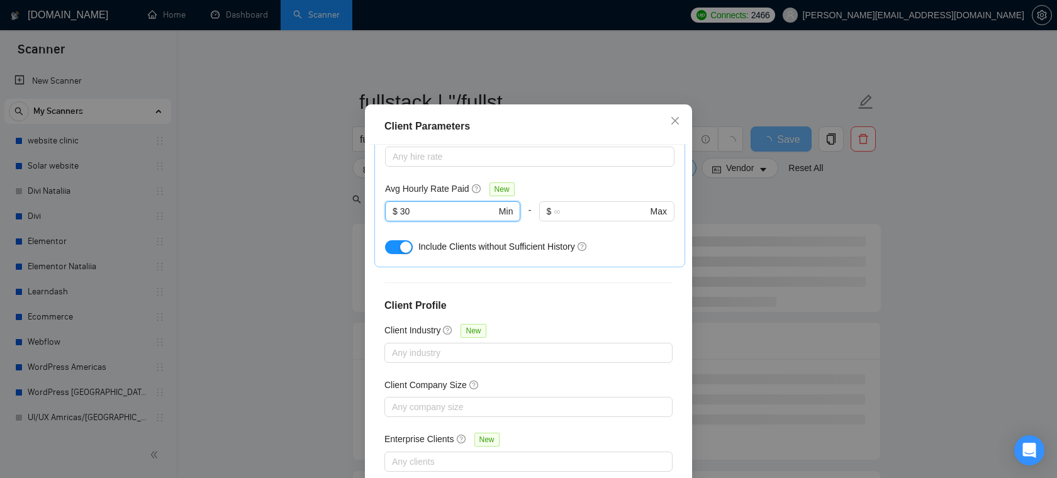
scroll to position [449, 0]
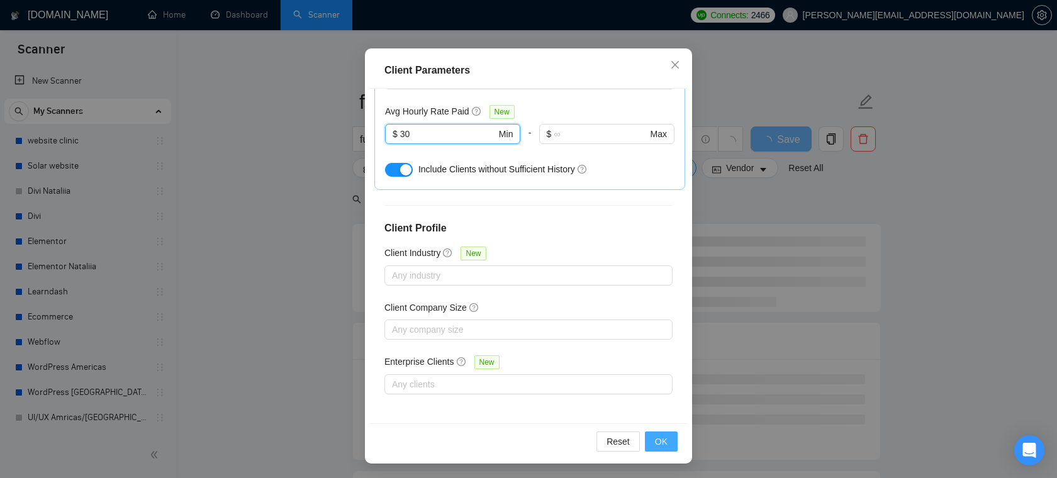
type input "30"
click at [663, 444] on span "OK" at bounding box center [661, 442] width 13 height 14
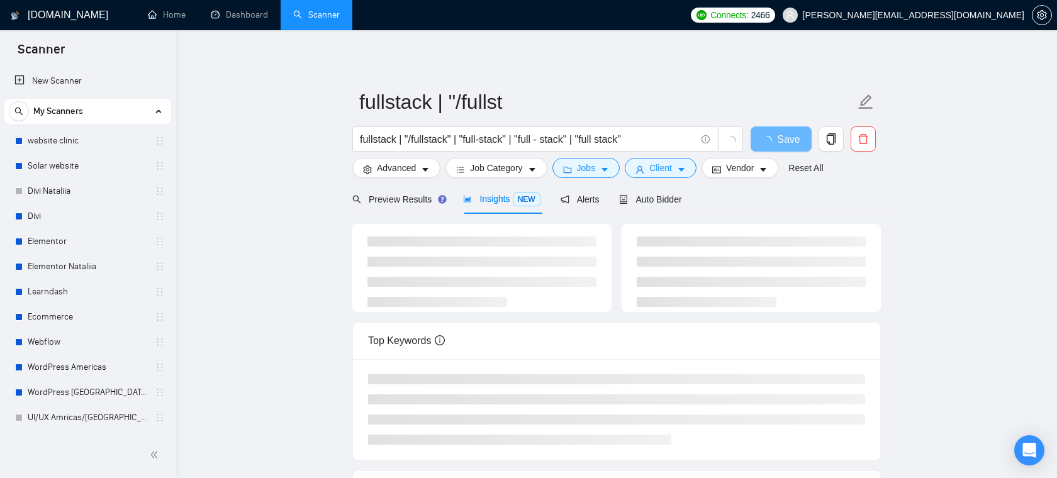
scroll to position [28, 0]
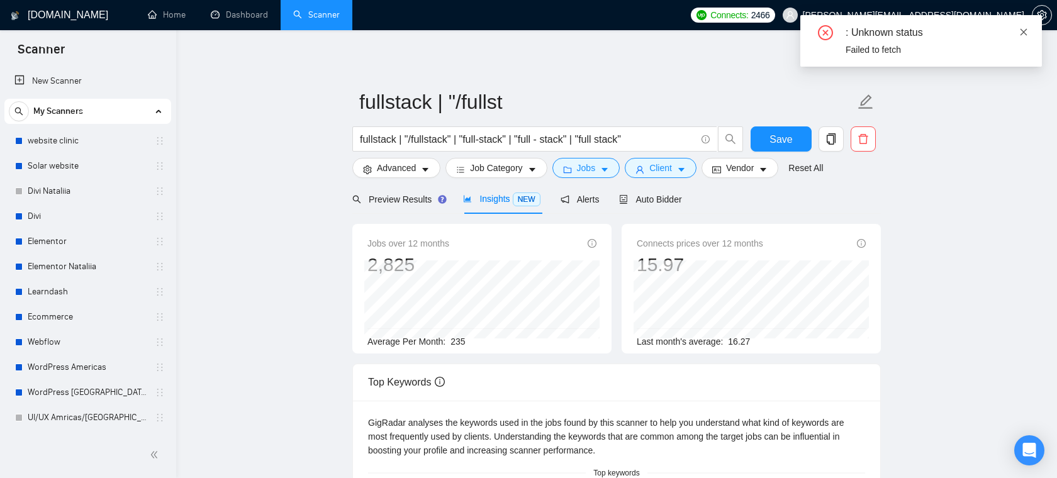
click at [1025, 33] on icon "close" at bounding box center [1024, 31] width 7 height 7
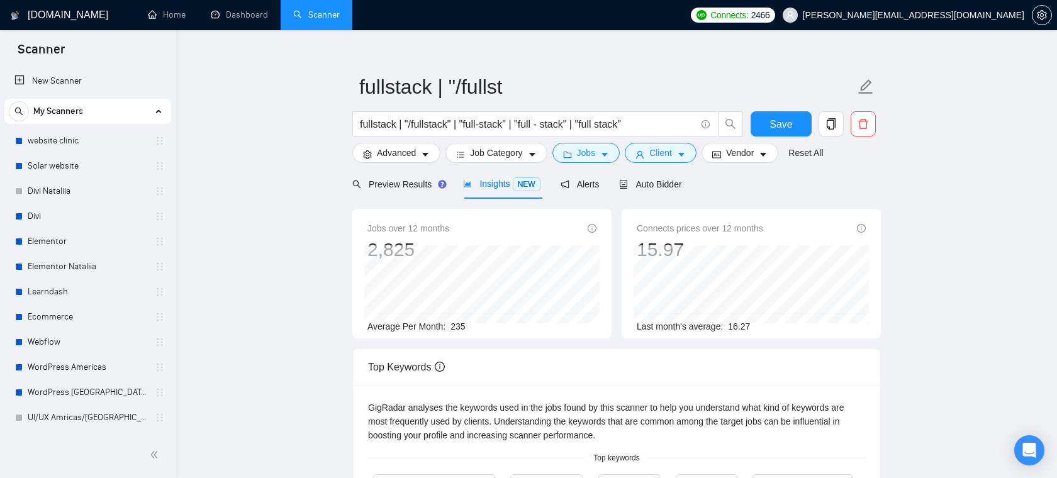
scroll to position [0, 0]
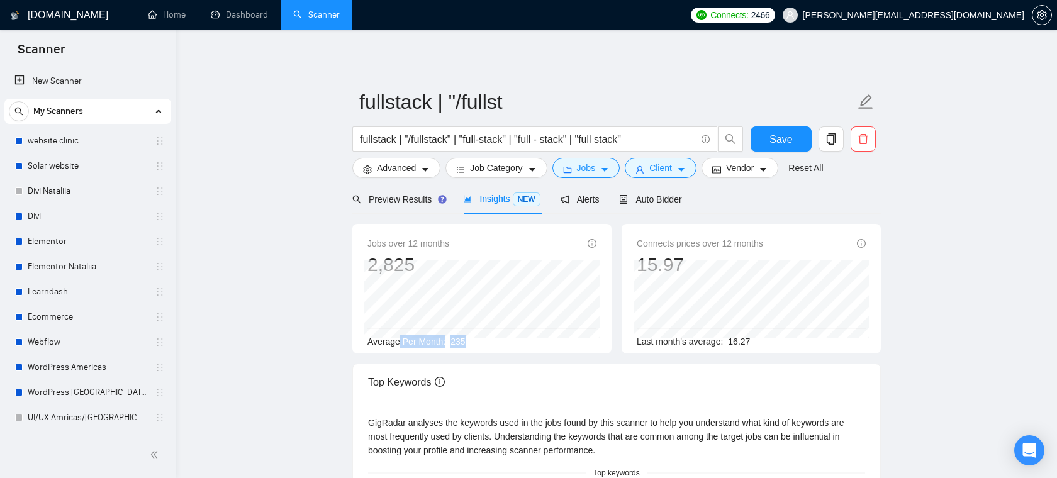
drag, startPoint x: 472, startPoint y: 337, endPoint x: 400, endPoint y: 335, distance: 72.4
click at [400, 335] on div "Average Per Month: 235" at bounding box center [482, 342] width 229 height 14
click at [570, 173] on icon "folder" at bounding box center [567, 170] width 8 height 6
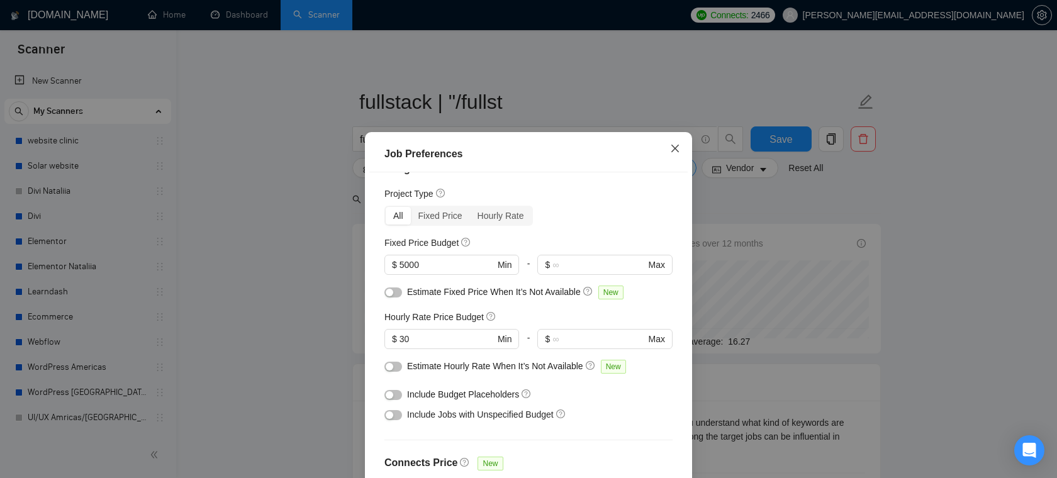
click at [675, 152] on icon "close" at bounding box center [675, 149] width 10 height 10
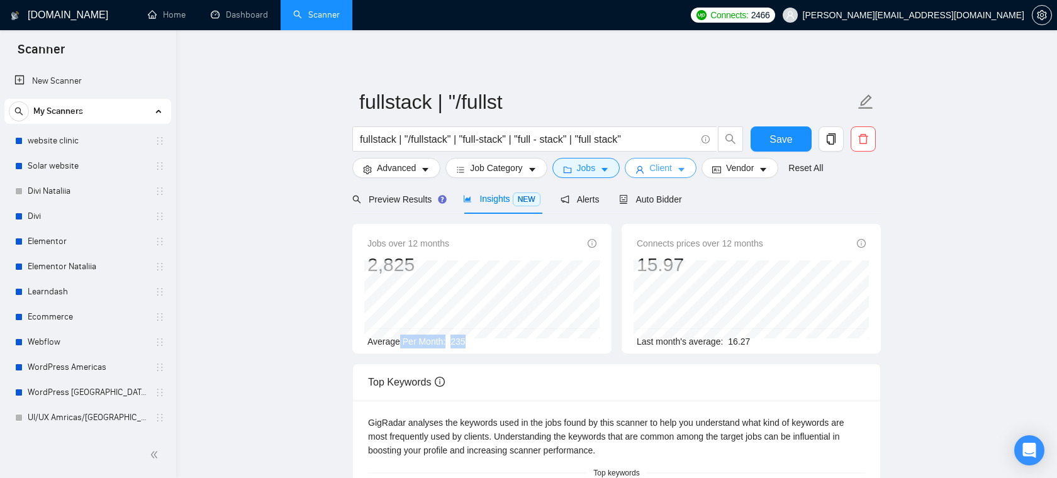
click at [672, 168] on span "Client" at bounding box center [661, 168] width 23 height 14
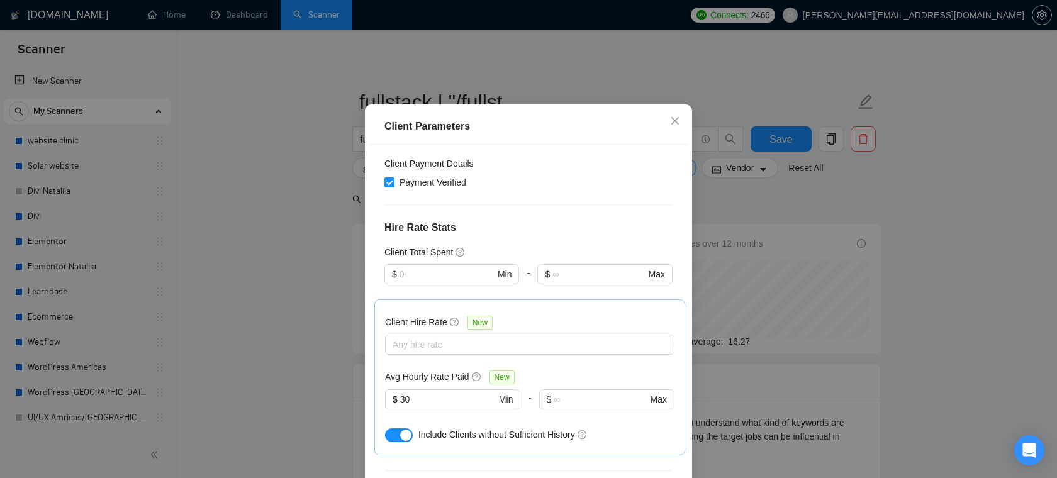
scroll to position [366, 0]
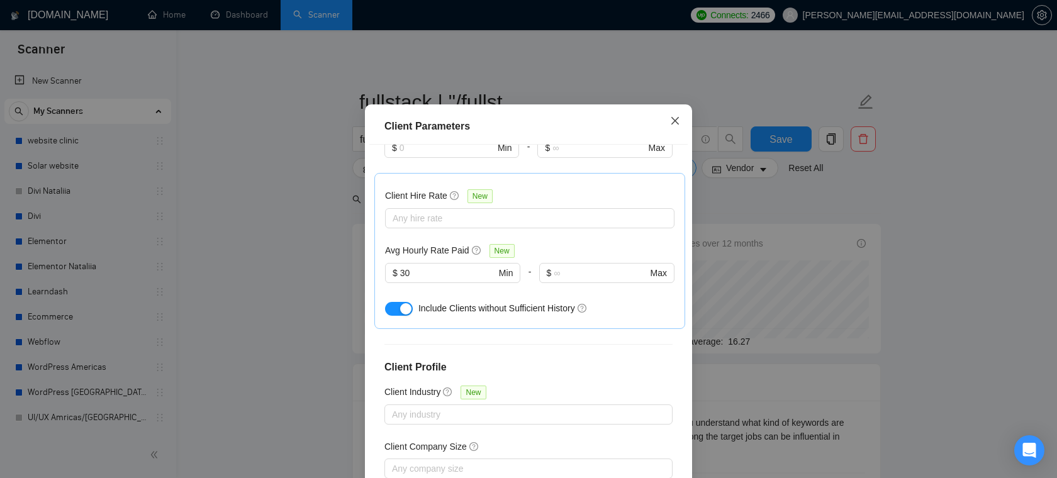
click at [677, 126] on icon "close" at bounding box center [675, 121] width 10 height 10
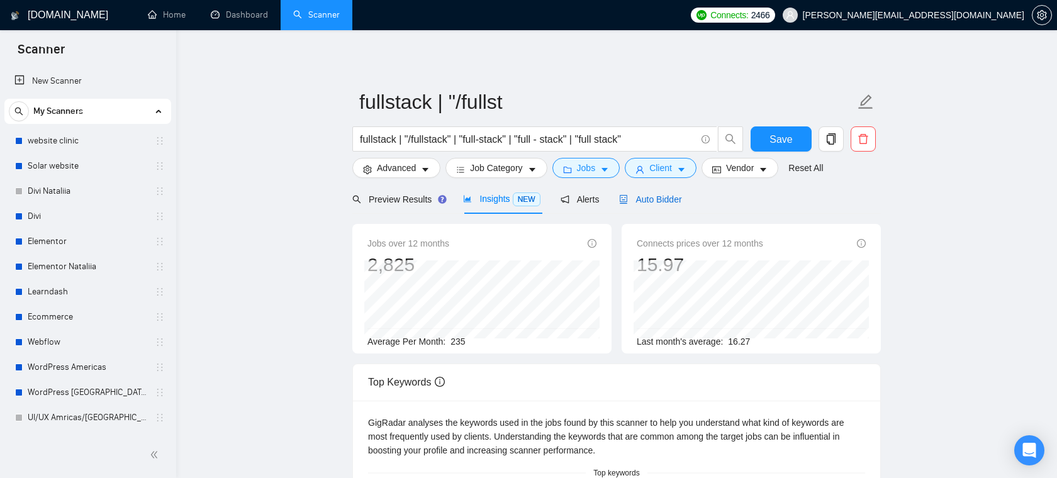
click at [645, 204] on span "Auto Bidder" at bounding box center [650, 199] width 62 height 10
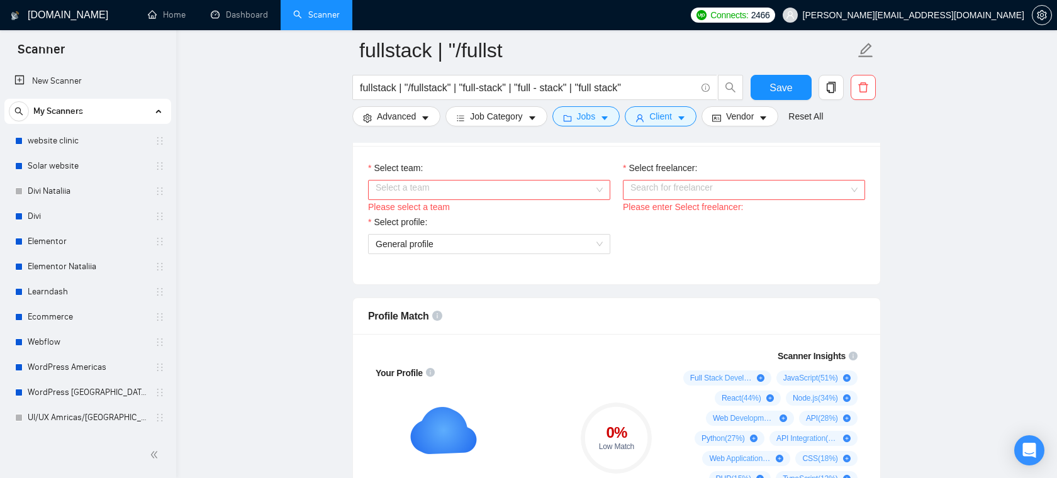
scroll to position [704, 0]
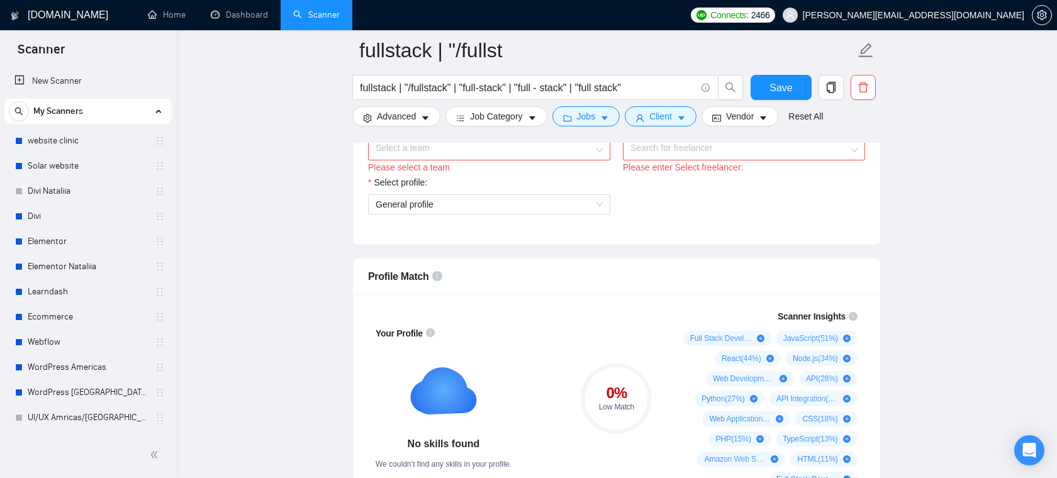
click at [582, 157] on input "Select team:" at bounding box center [485, 150] width 218 height 19
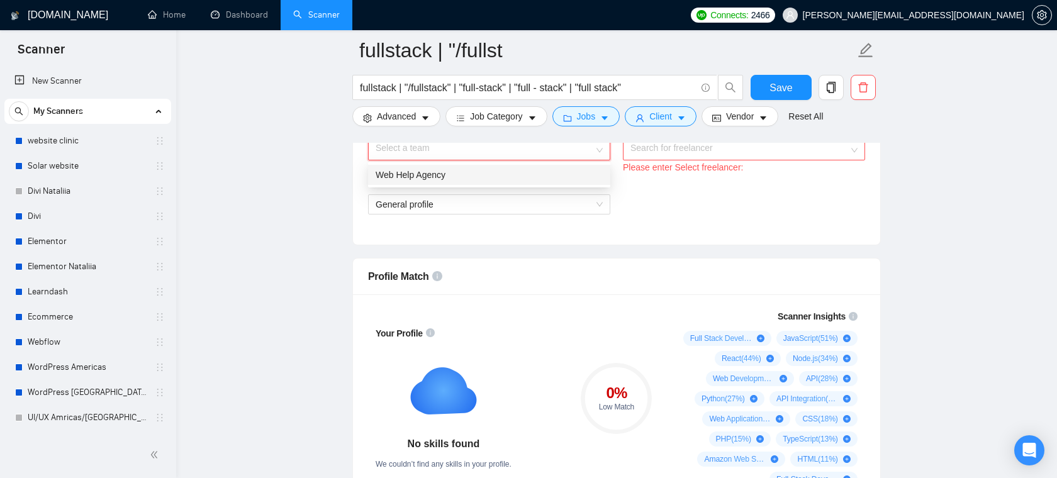
click at [535, 172] on div "Web Help Agency" at bounding box center [489, 175] width 227 height 14
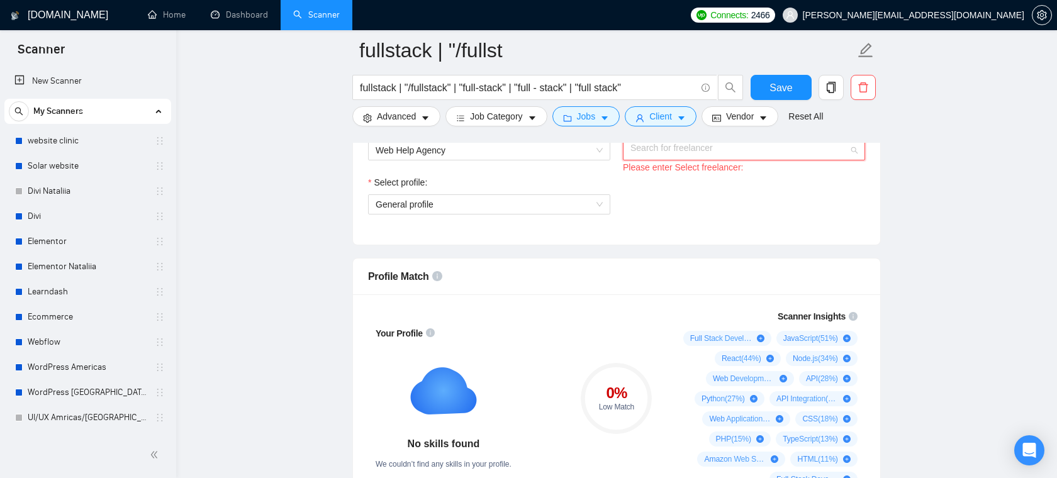
click at [668, 149] on input "Select freelancer:" at bounding box center [740, 150] width 218 height 19
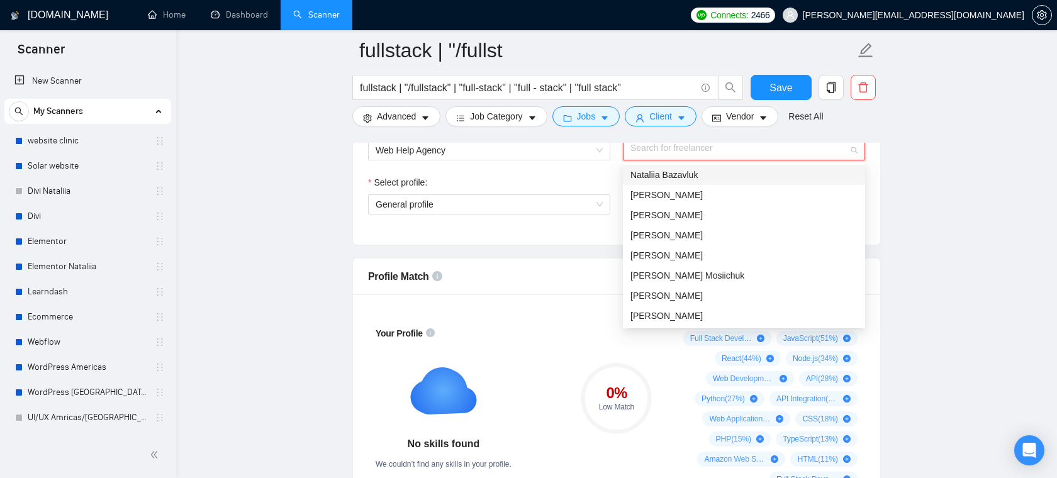
click at [524, 176] on div "Select profile:" at bounding box center [489, 185] width 242 height 19
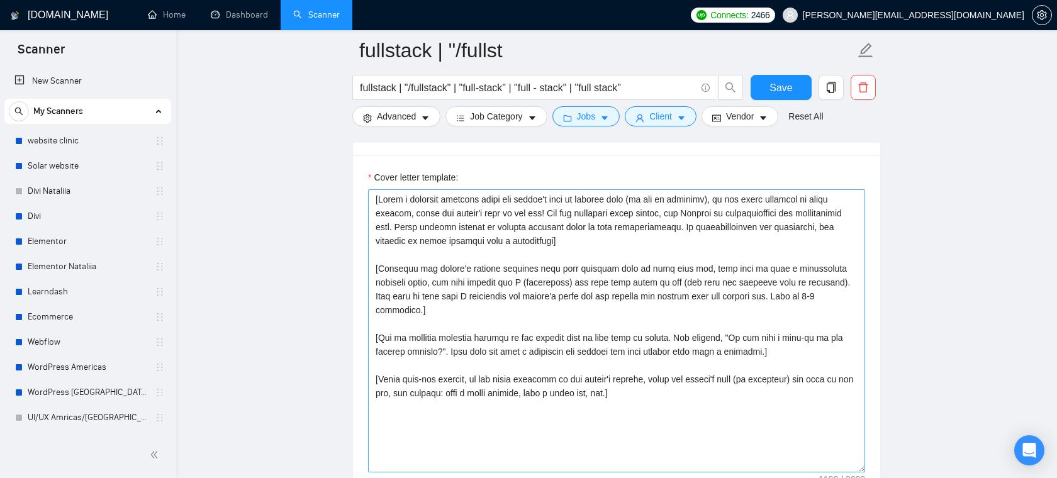
scroll to position [1353, 0]
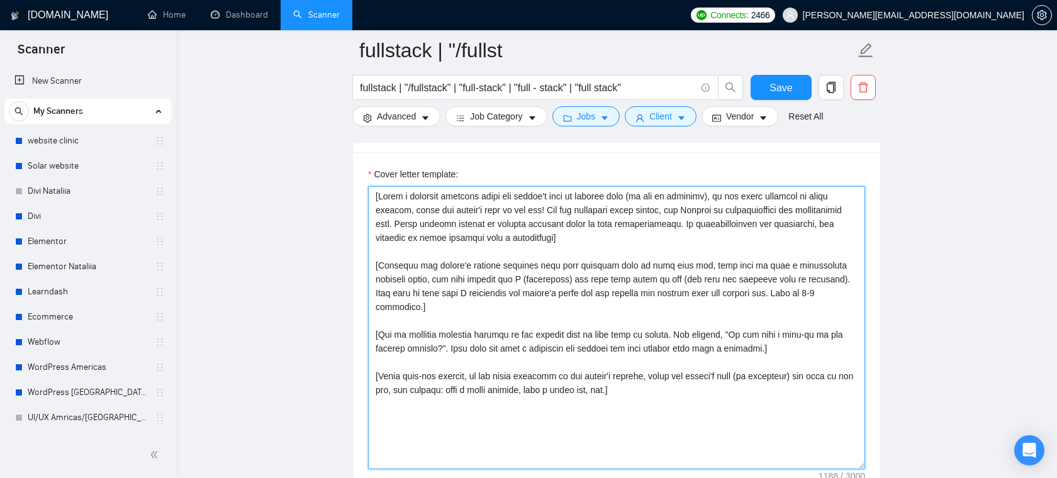
click at [617, 245] on textarea "Cover letter template:" at bounding box center [616, 327] width 497 height 283
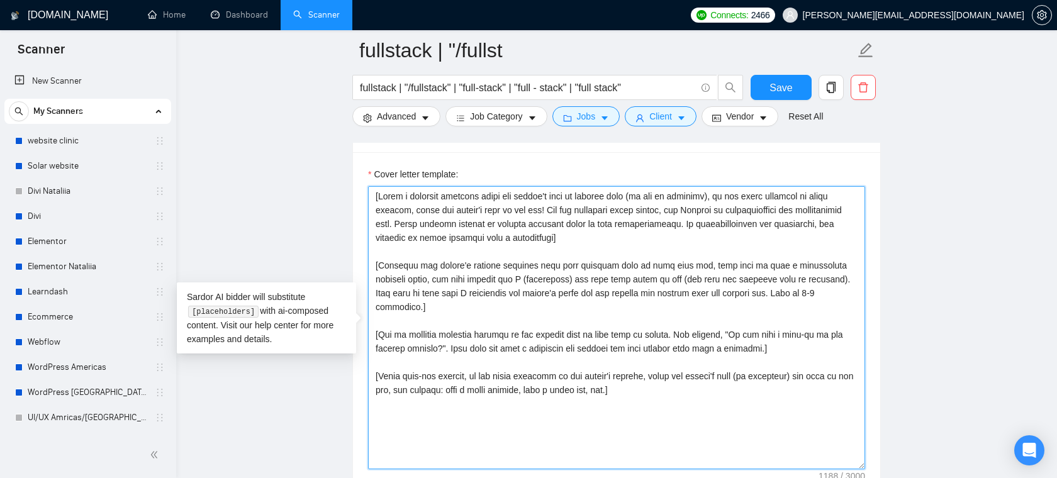
click at [589, 228] on textarea "Cover letter template:" at bounding box center [616, 327] width 497 height 283
click at [591, 239] on textarea "Cover letter template:" at bounding box center [616, 327] width 497 height 283
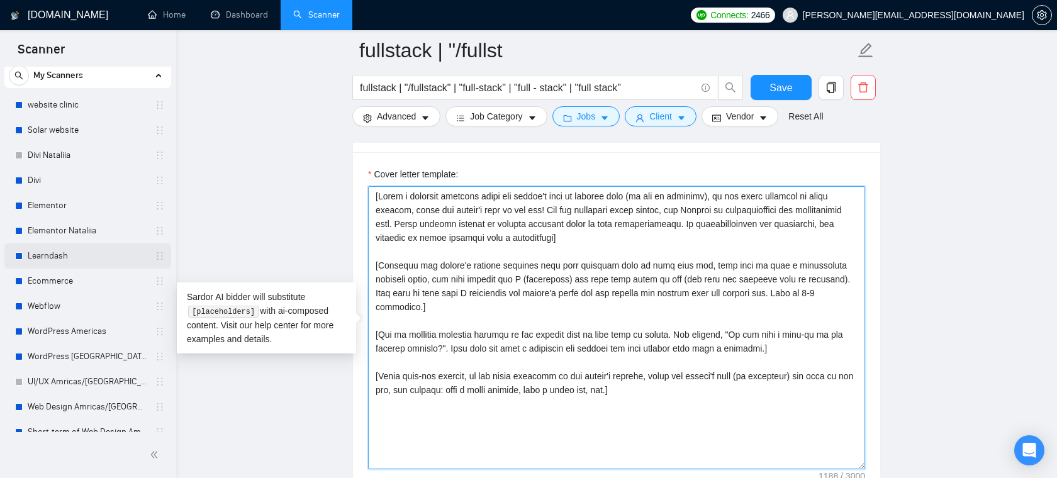
scroll to position [43, 0]
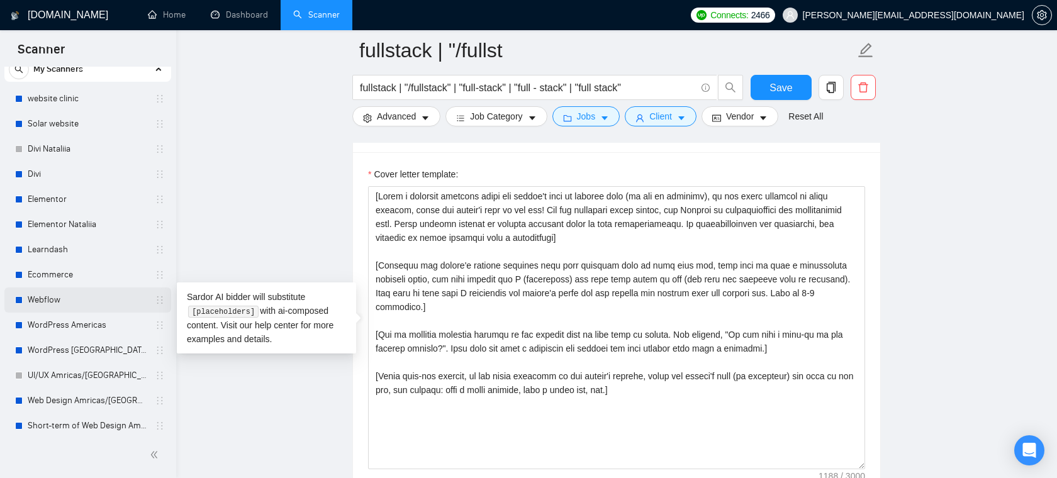
click at [66, 301] on link "Webflow" at bounding box center [88, 300] width 120 height 25
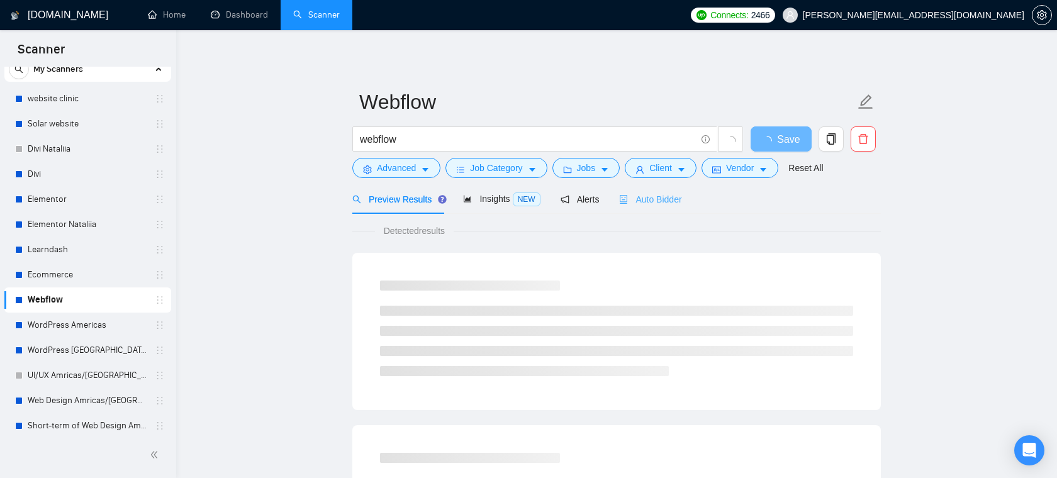
click at [658, 189] on div "Auto Bidder" at bounding box center [650, 199] width 62 height 30
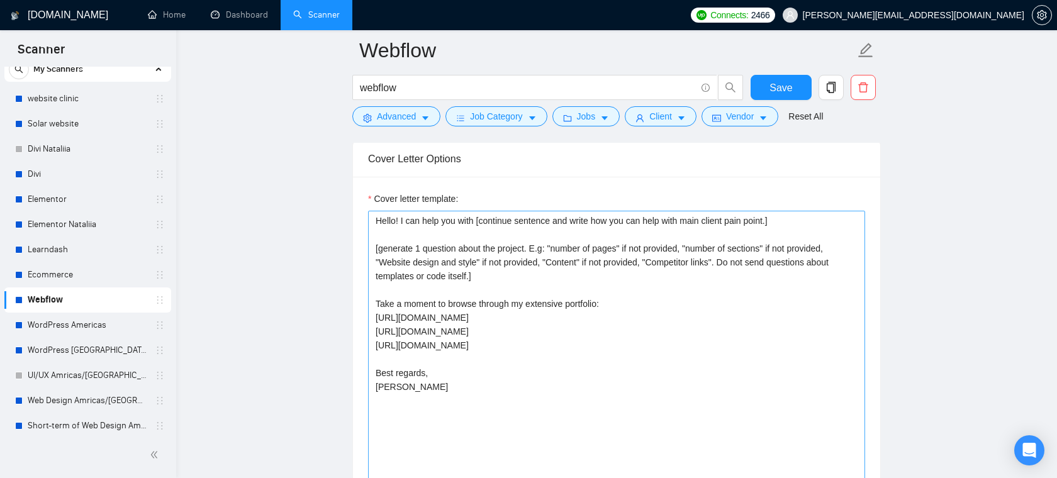
scroll to position [1570, 0]
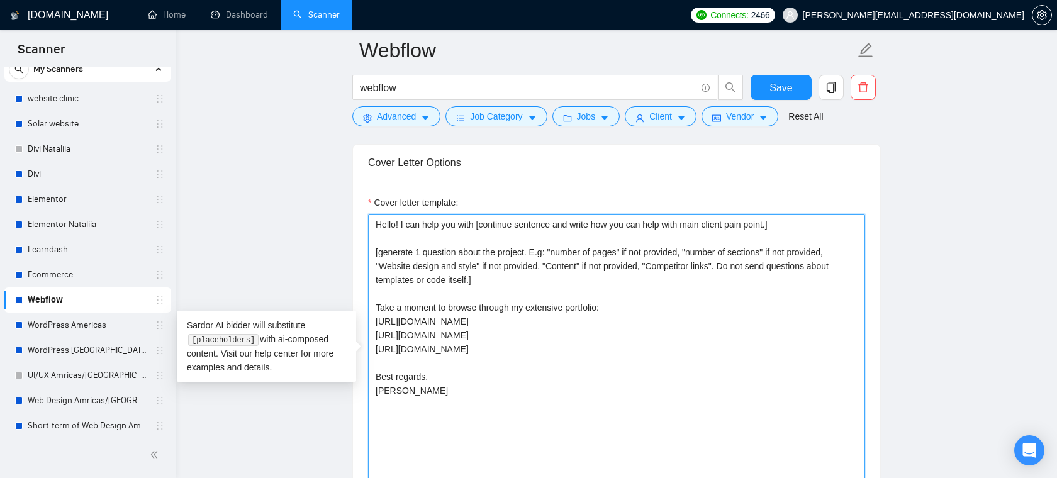
drag, startPoint x: 537, startPoint y: 350, endPoint x: 394, endPoint y: 308, distance: 149.0
click at [394, 308] on textarea "Hello! I can help you with [continue sentence and write how you can help with m…" at bounding box center [616, 356] width 497 height 283
click at [474, 310] on textarea "Hello! I can help you with [continue sentence and write how you can help with m…" at bounding box center [616, 356] width 497 height 283
drag, startPoint x: 482, startPoint y: 325, endPoint x: 382, endPoint y: 321, distance: 99.5
click at [382, 321] on textarea "Hello! I can help you with [continue sentence and write how you can help with m…" at bounding box center [616, 356] width 497 height 283
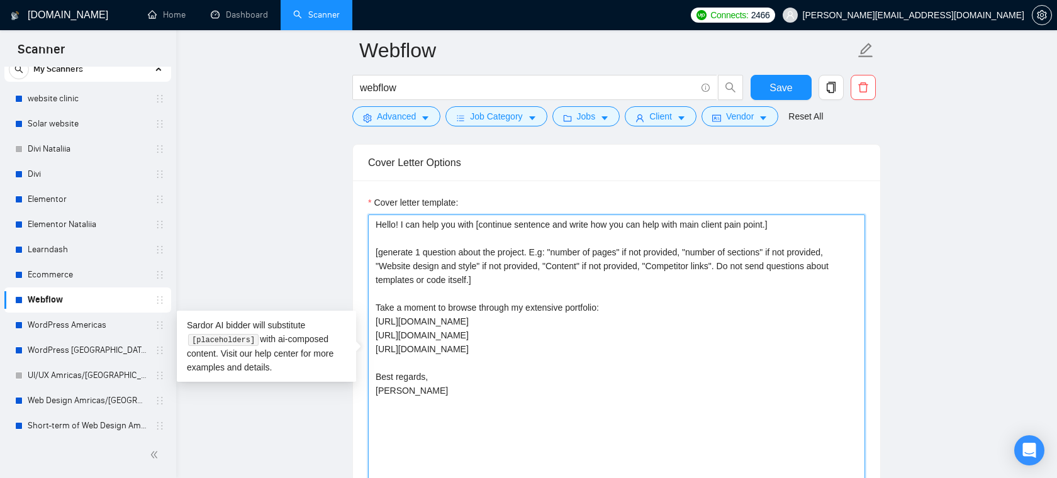
click at [456, 338] on textarea "Hello! I can help you with [continue sentence and write how you can help with m…" at bounding box center [616, 356] width 497 height 283
click at [561, 305] on textarea "Hello! I can help you with [continue sentence and write how you can help with m…" at bounding box center [616, 356] width 497 height 283
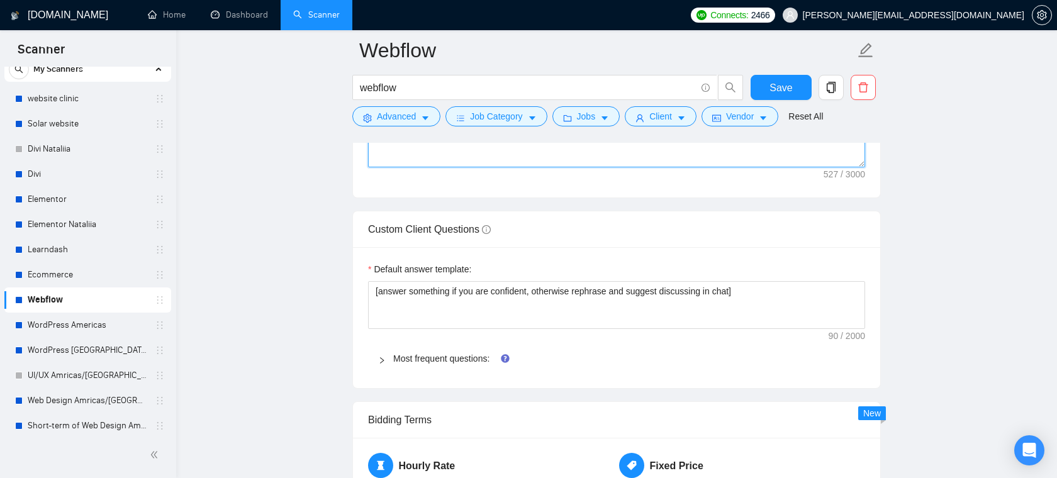
scroll to position [1946, 0]
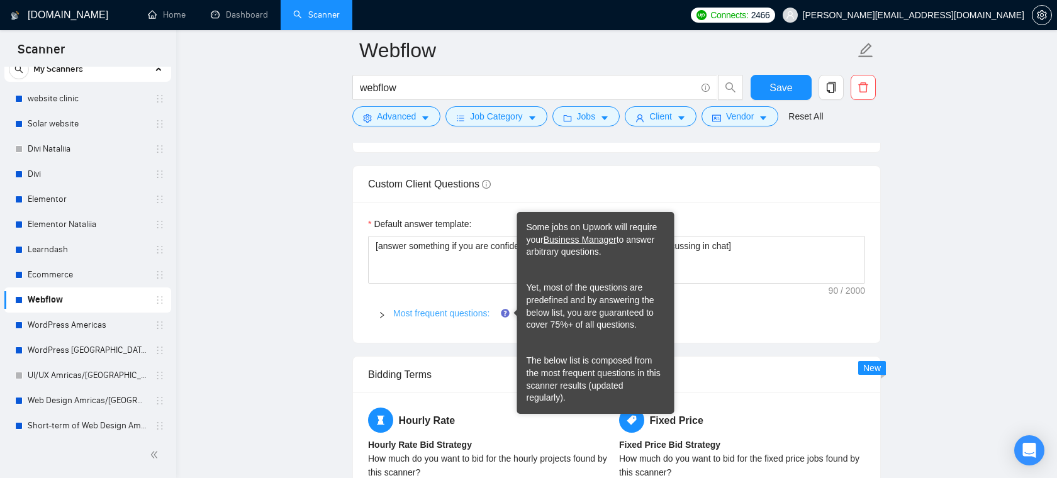
click at [483, 310] on link "Most frequent questions:" at bounding box center [441, 313] width 96 height 10
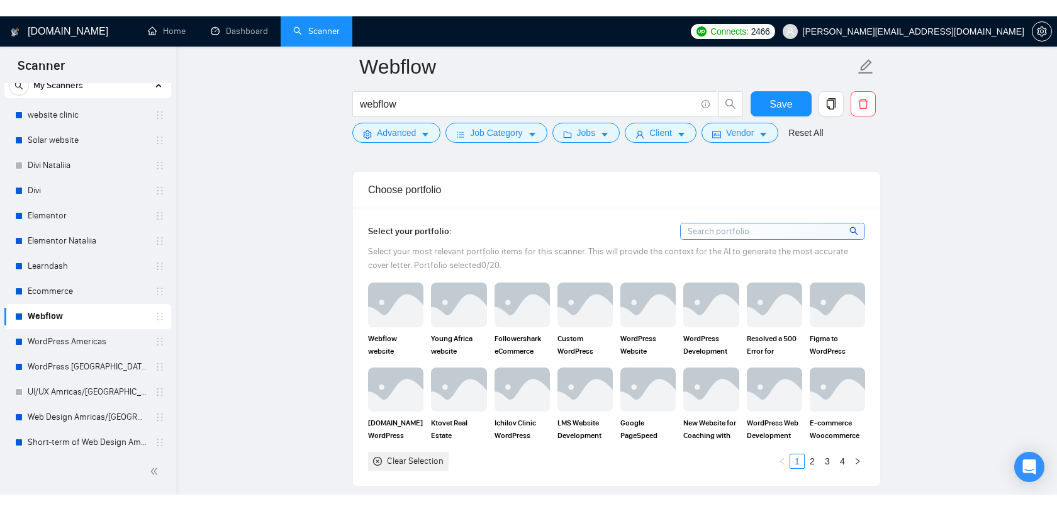
scroll to position [1226, 0]
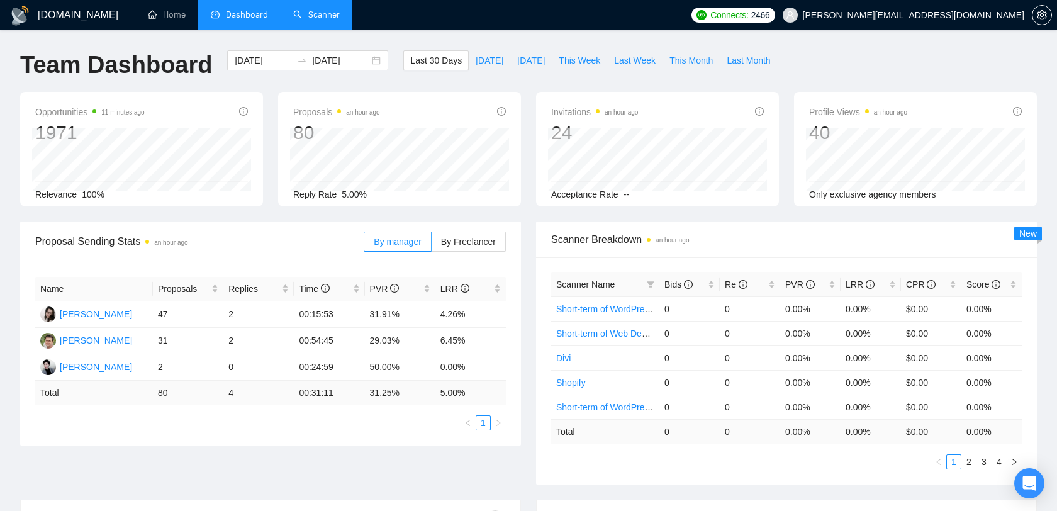
click at [334, 20] on link "Scanner" at bounding box center [316, 14] width 47 height 11
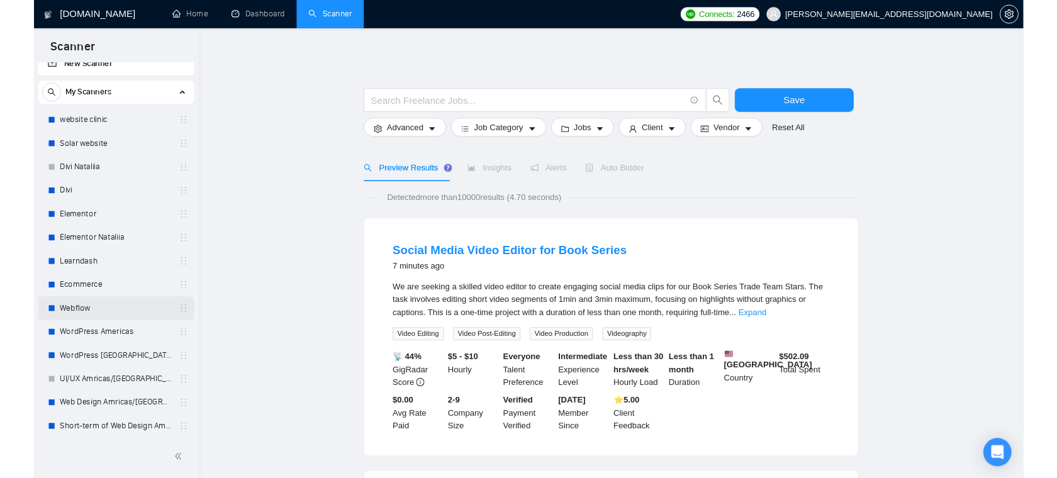
scroll to position [13, 0]
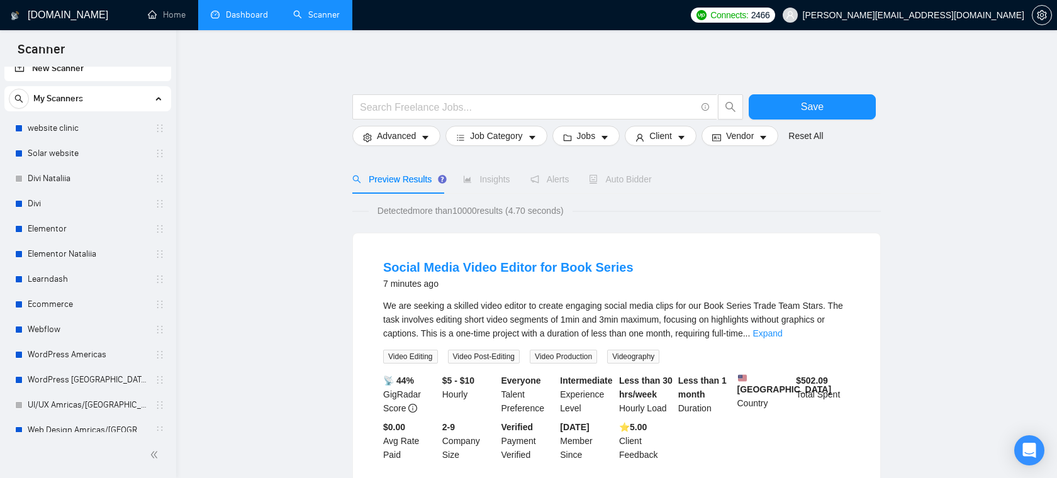
click at [218, 19] on link "Dashboard" at bounding box center [239, 14] width 57 height 11
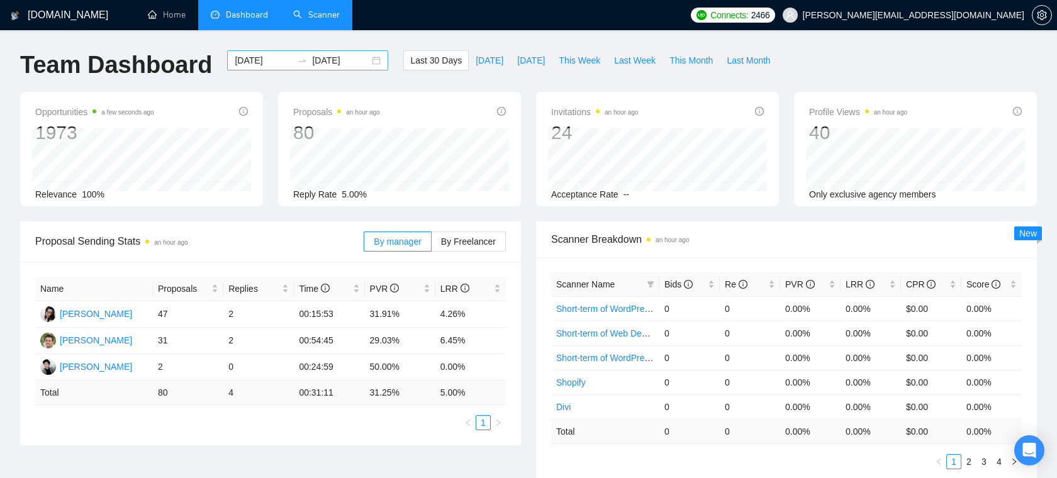
click at [248, 64] on input "[DATE]" at bounding box center [263, 61] width 57 height 14
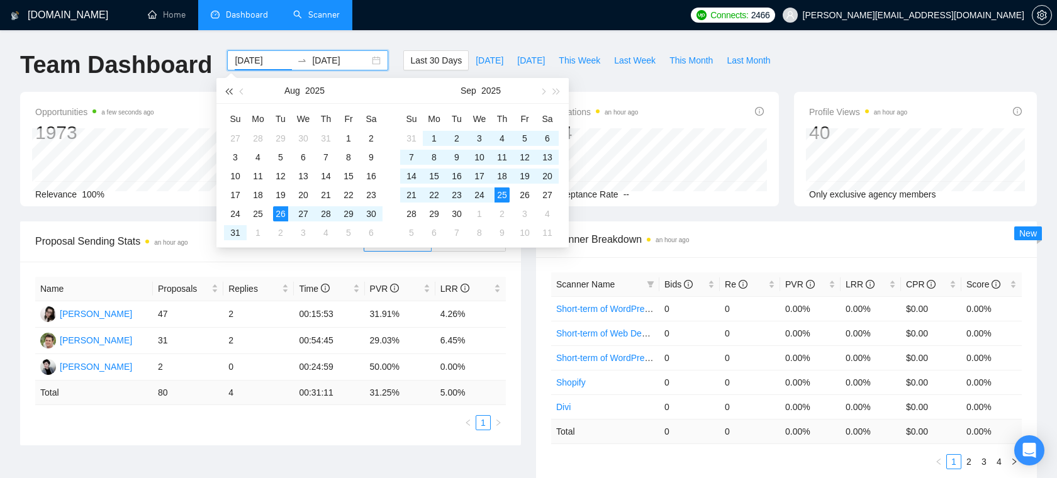
click at [231, 92] on span "button" at bounding box center [228, 91] width 6 height 6
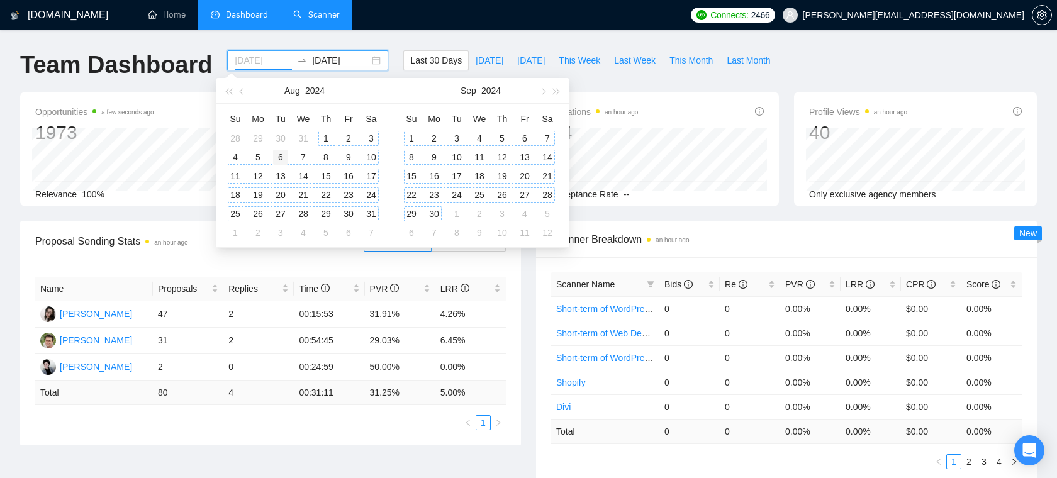
type input "2024-08-06"
click at [284, 157] on div "6" at bounding box center [280, 157] width 15 height 15
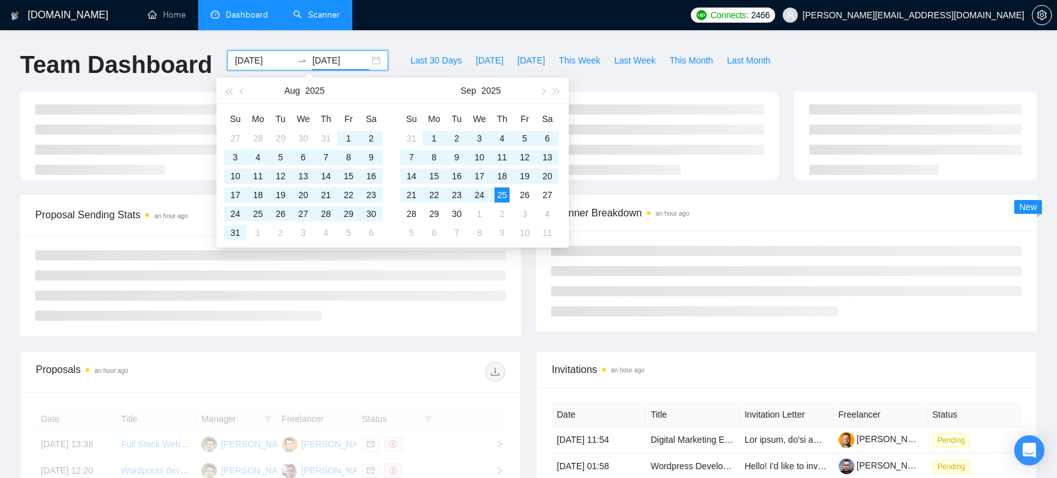
type input "[DATE]"
click at [505, 296] on li at bounding box center [270, 296] width 471 height 10
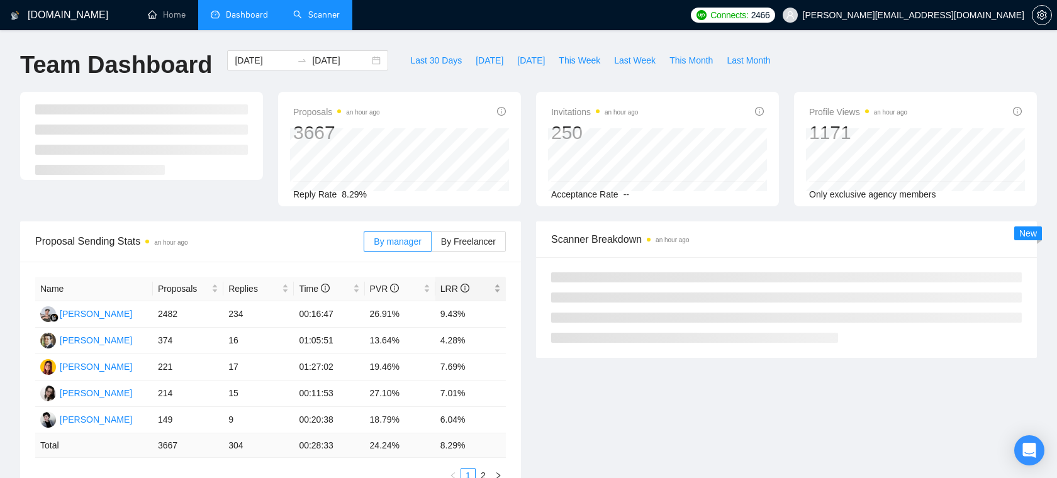
click at [453, 284] on span "LRR" at bounding box center [455, 289] width 29 height 10
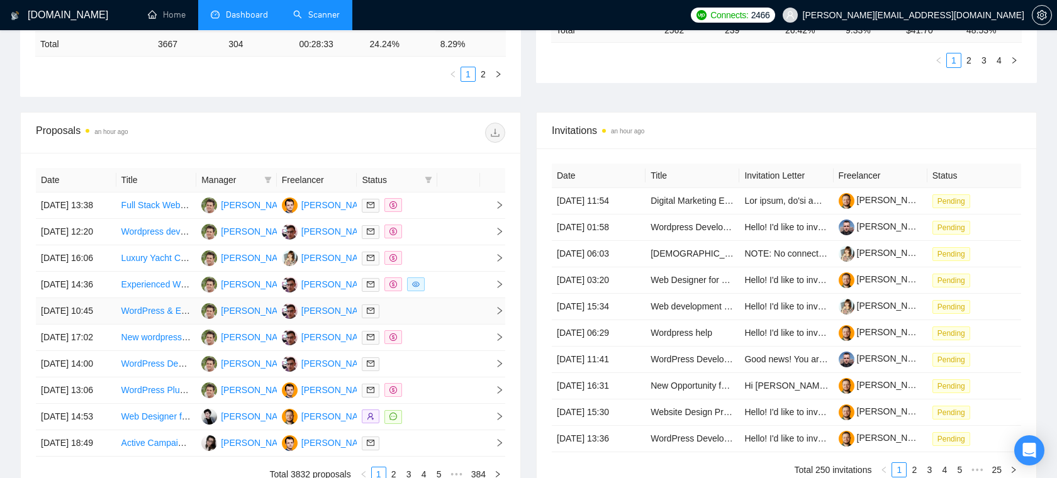
scroll to position [436, 0]
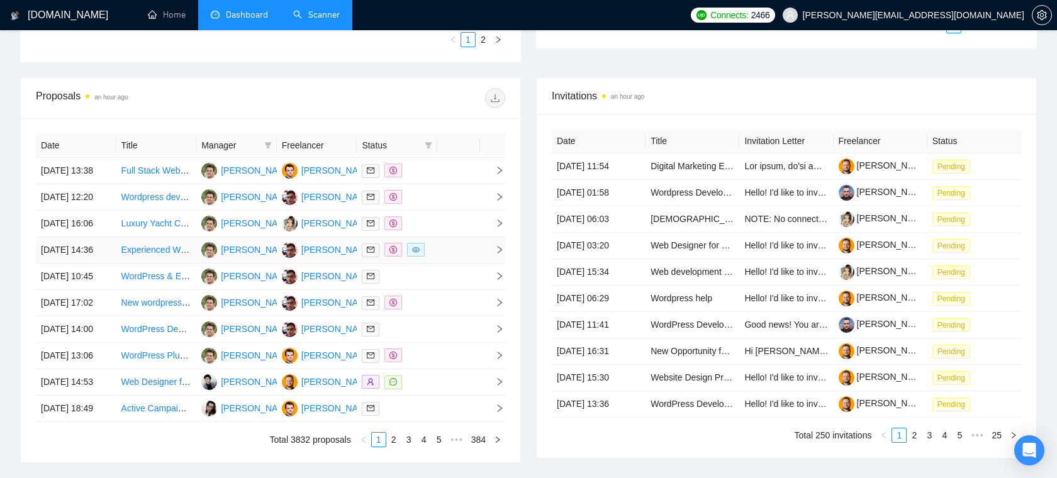
click at [448, 264] on td at bounding box center [458, 250] width 43 height 26
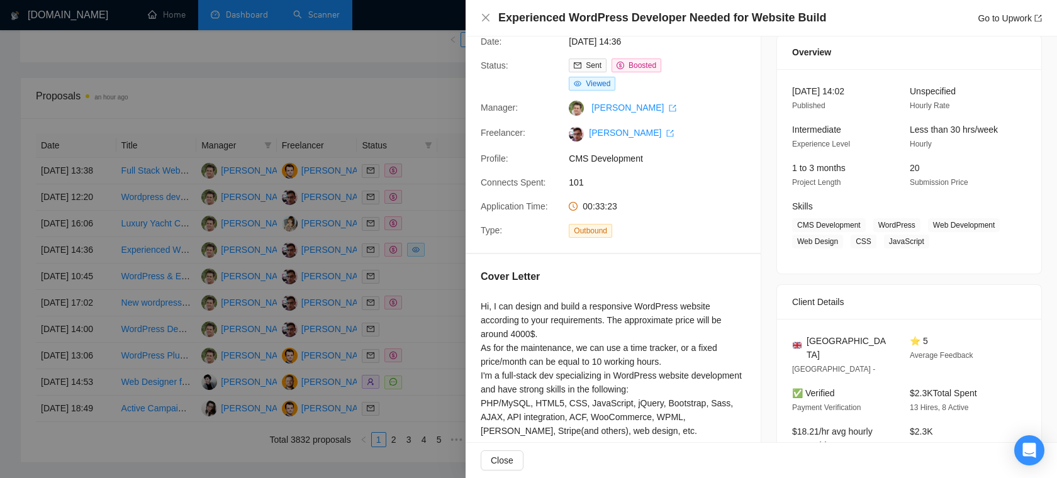
scroll to position [68, 0]
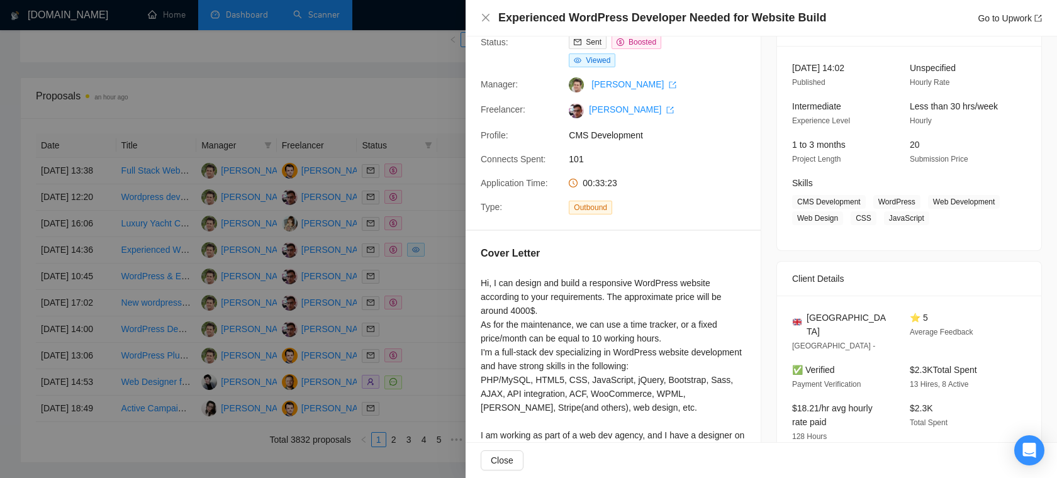
click at [618, 263] on div "Cover Letter" at bounding box center [613, 256] width 265 height 20
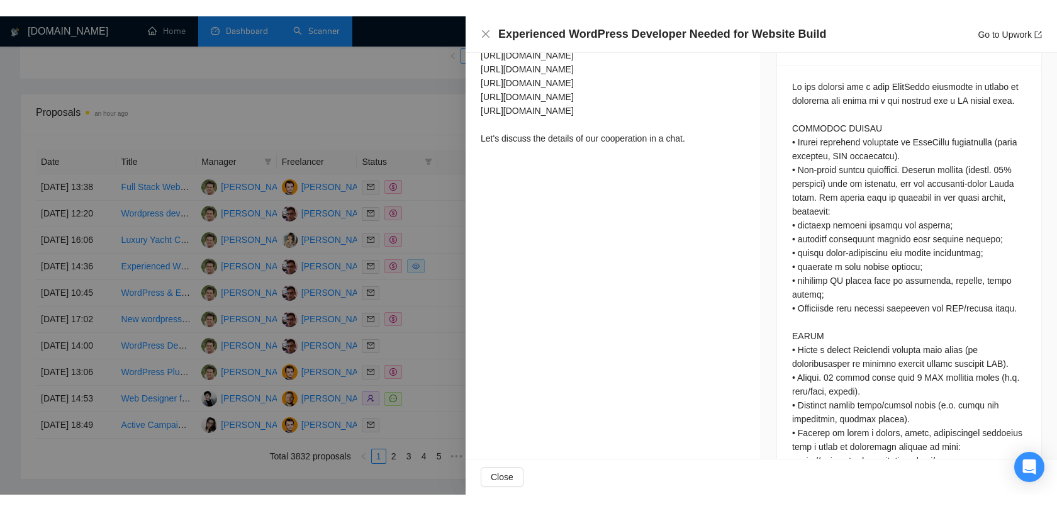
scroll to position [0, 0]
